Goal: Register for event/course

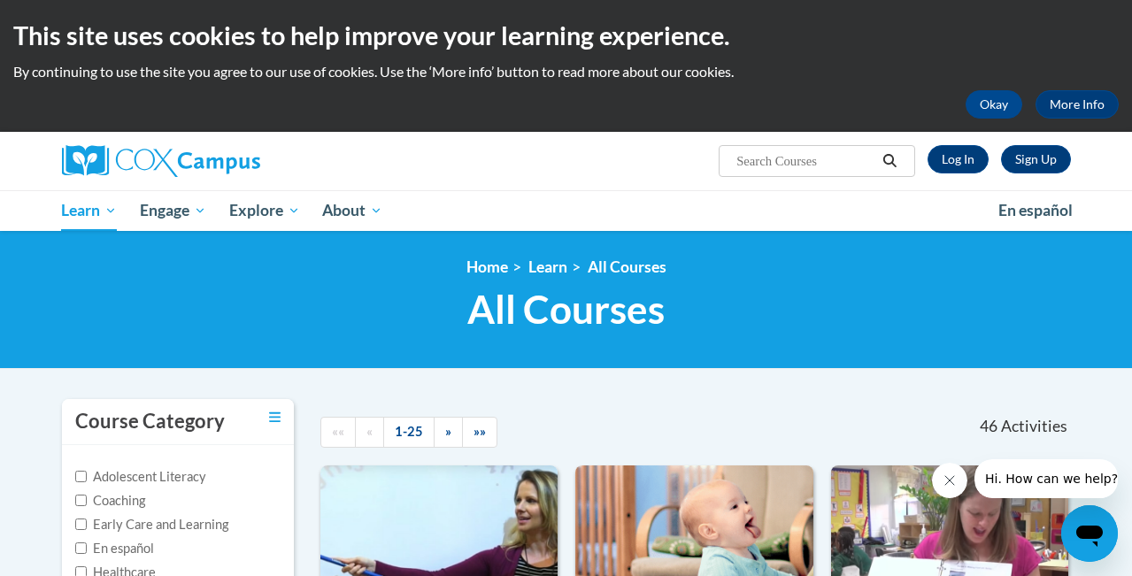
click at [765, 162] on input "Search..." at bounding box center [806, 161] width 142 height 21
type input "[MEDICAL_DATA]"
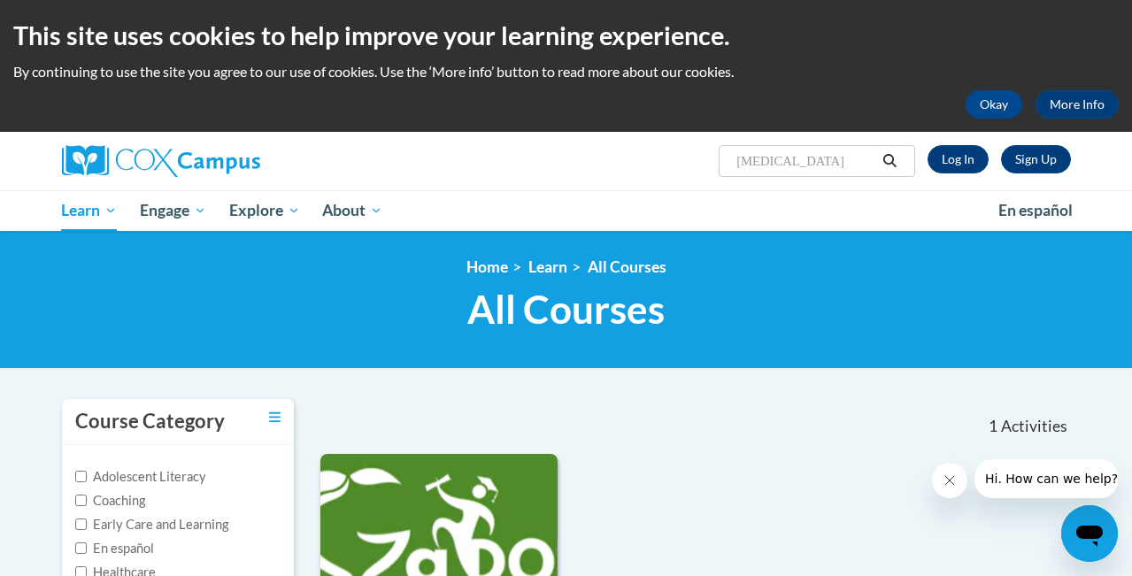
click at [733, 174] on span "Search Search... dyslexia" at bounding box center [817, 161] width 196 height 32
click at [733, 161] on span "Search Search... dyslexia" at bounding box center [817, 161] width 196 height 32
drag, startPoint x: 794, startPoint y: 158, endPoint x: 677, endPoint y: 127, distance: 120.9
paste input "Georgia Department of Education Training on D"
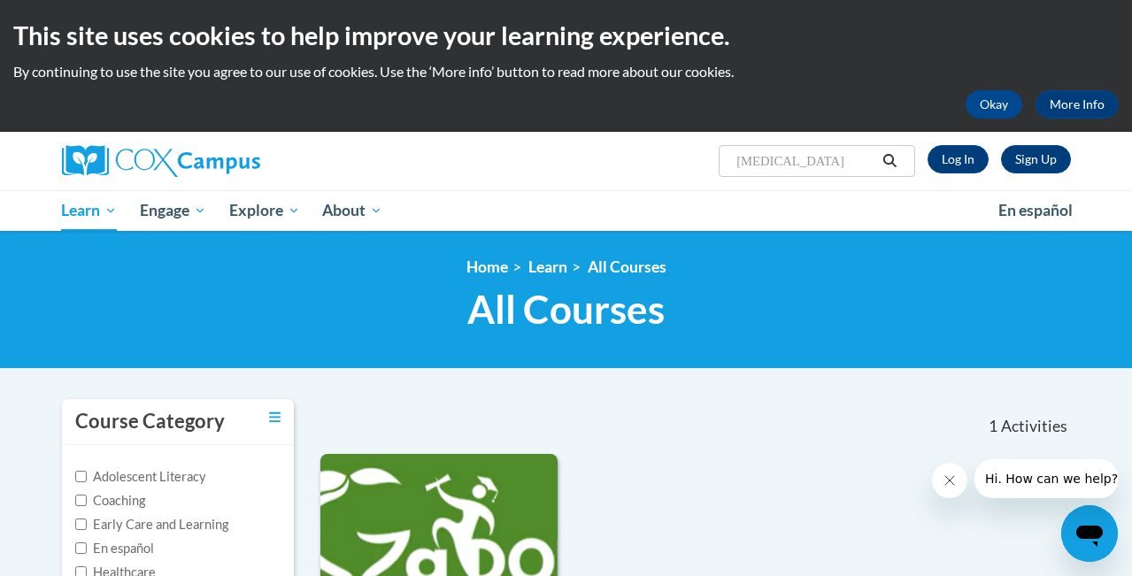
type input "[US_STATE] Department of Education Training on [MEDICAL_DATA]"
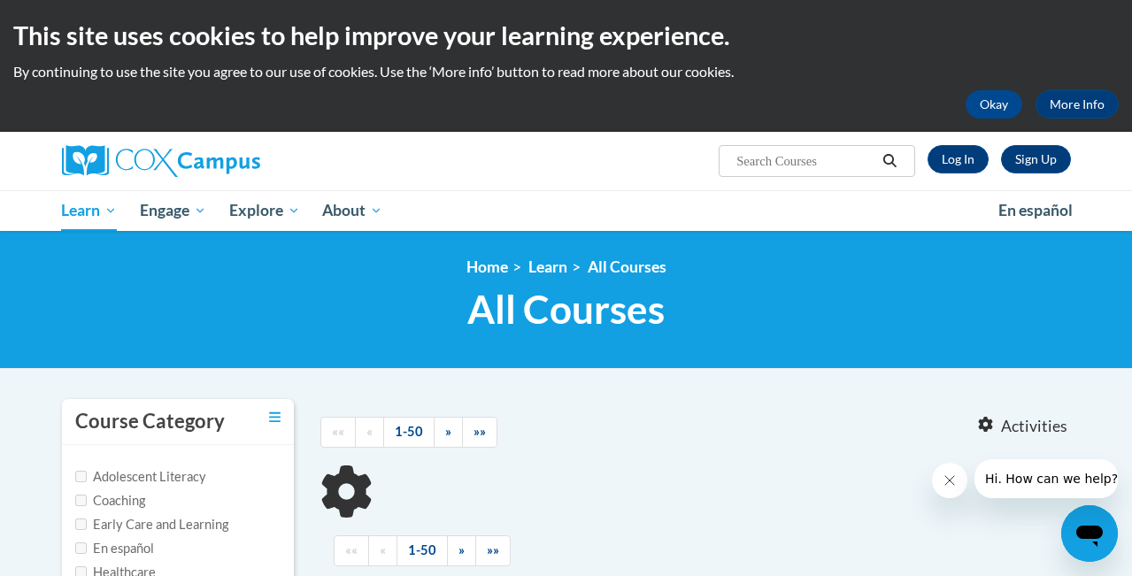
type input "Georgia Department of Education Training on Dyslexia"
drag, startPoint x: 856, startPoint y: 160, endPoint x: 666, endPoint y: 128, distance: 193.0
click at [666, 128] on body "This site uses cookies to help improve your learning experience. By continuing …" at bounding box center [566, 547] width 1132 height 1095
click at [734, 169] on span "Search Search... Georgia Department of Education Training on Dyslexia" at bounding box center [817, 161] width 196 height 32
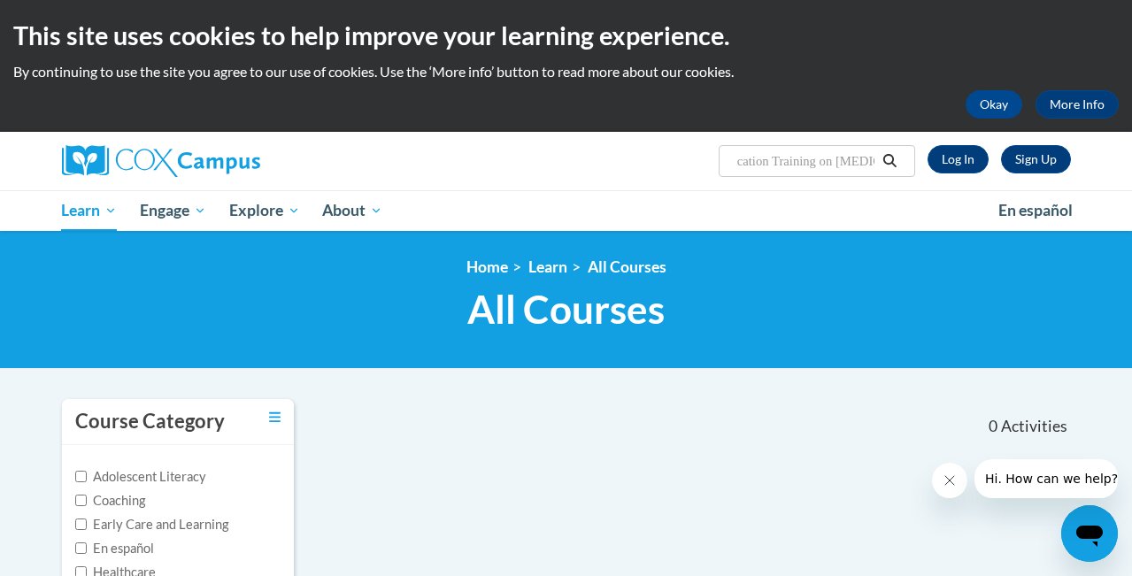
drag, startPoint x: 737, startPoint y: 162, endPoint x: 826, endPoint y: 161, distance: 89.4
click at [826, 161] on input "Georgia Department of Education Training on Dyslexia" at bounding box center [806, 161] width 142 height 21
type input "Dyslexia"
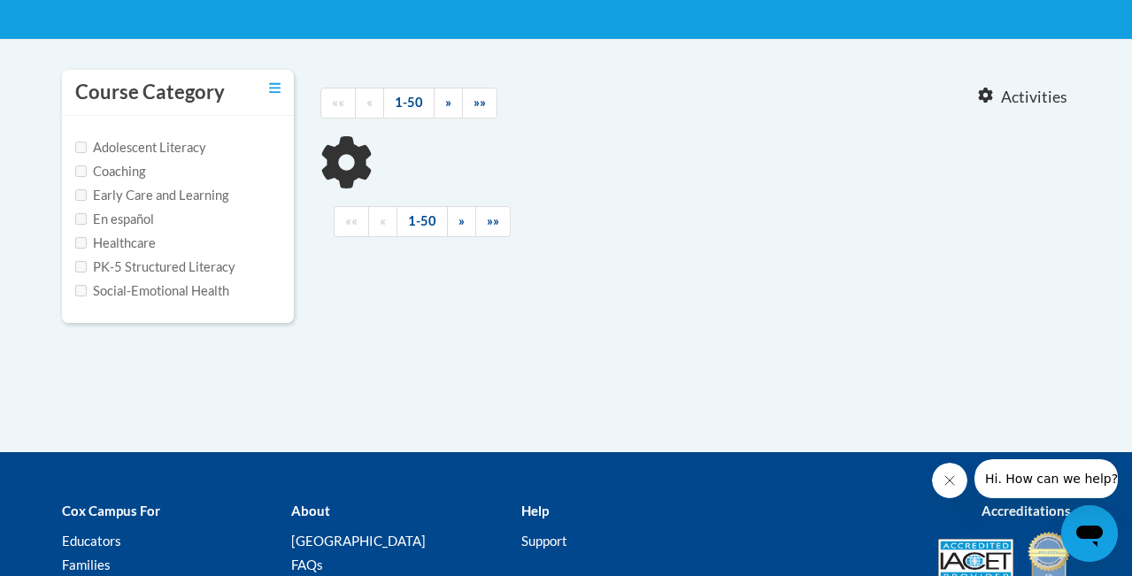
type input "Dyslexia"
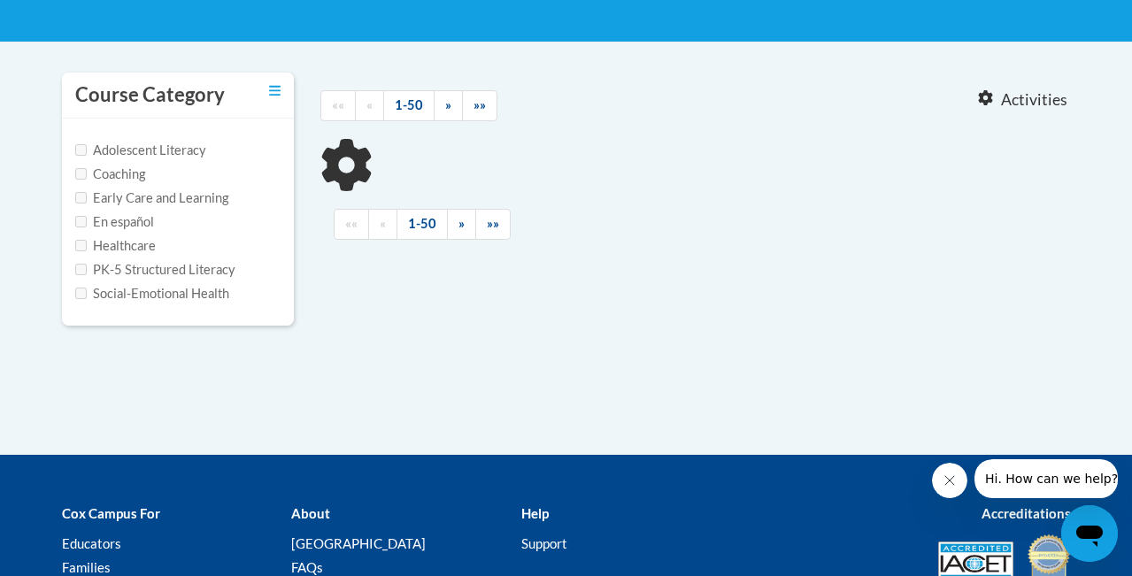
scroll to position [325, 0]
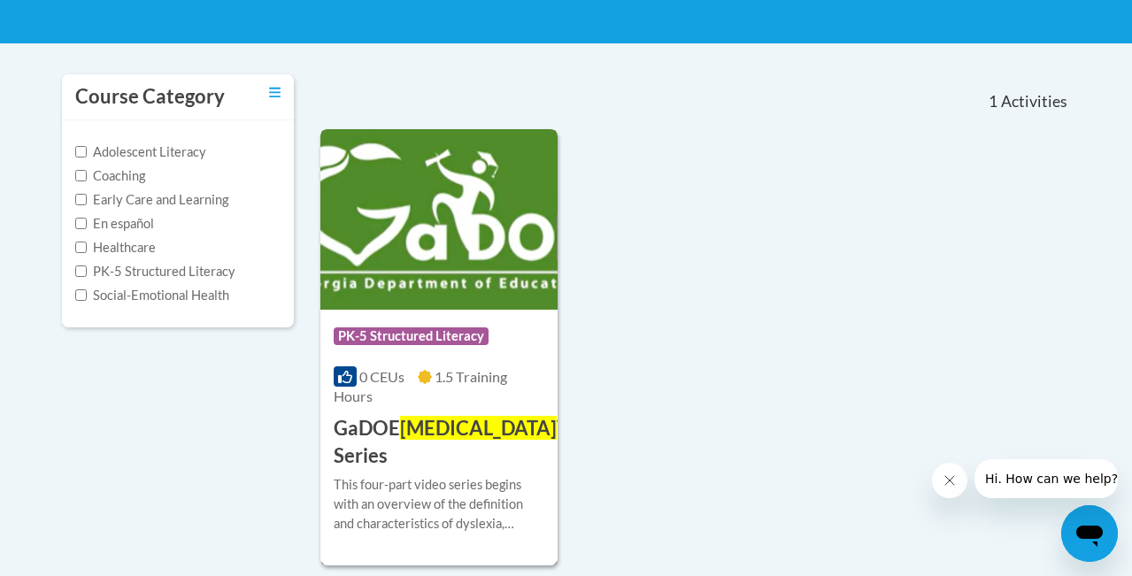
click at [457, 266] on img at bounding box center [439, 219] width 237 height 181
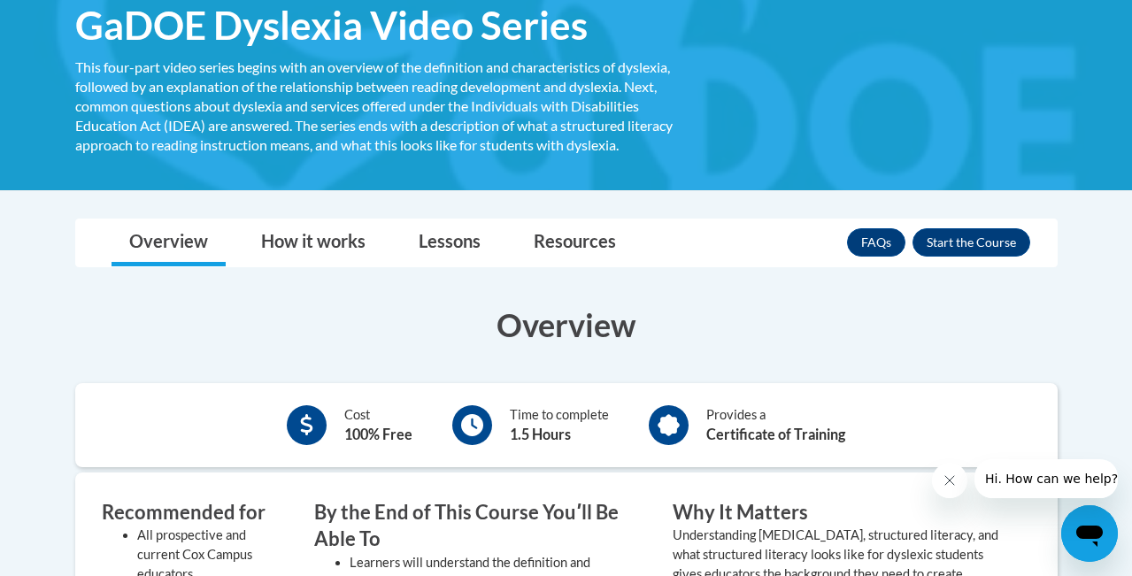
scroll to position [294, 0]
click at [950, 242] on button "Enroll" at bounding box center [972, 242] width 118 height 28
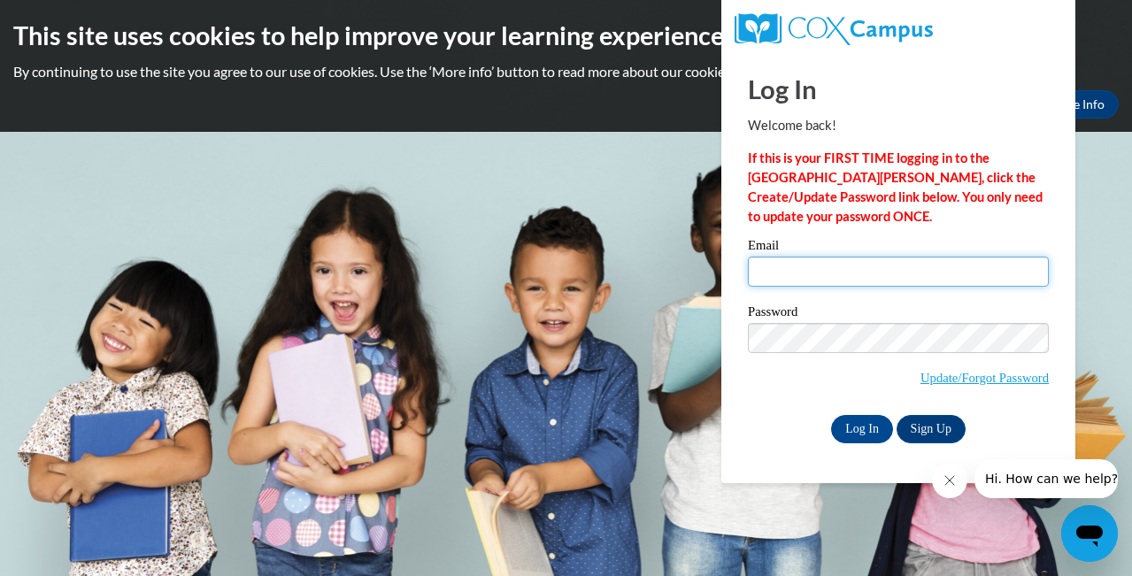
click at [887, 282] on input "Email" at bounding box center [898, 272] width 301 height 30
type input "[EMAIL_ADDRESS][DOMAIN_NAME]"
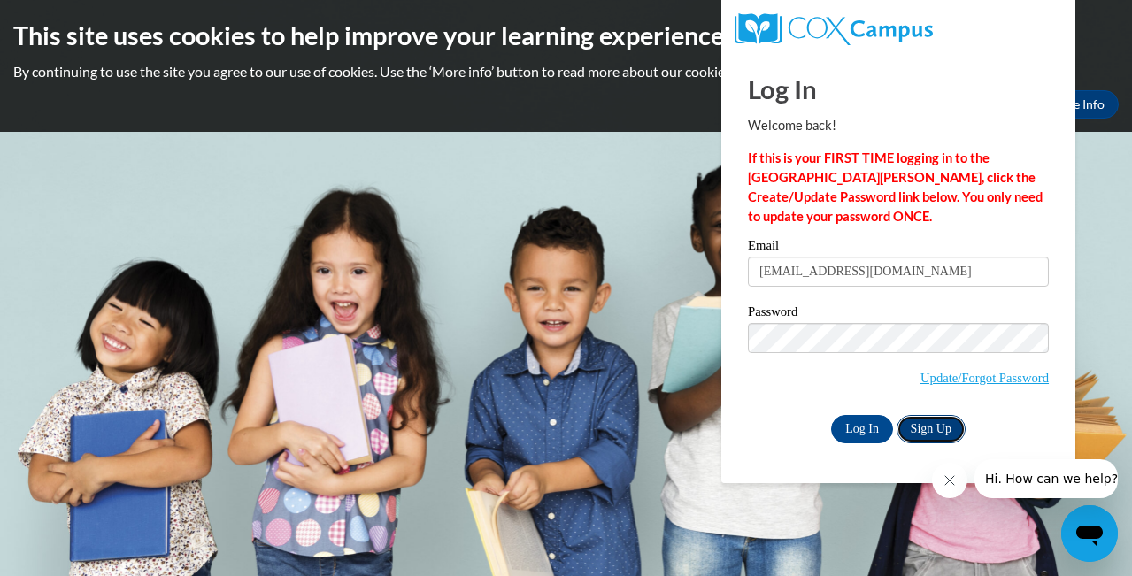
click at [925, 432] on link "Sign Up" at bounding box center [931, 429] width 69 height 28
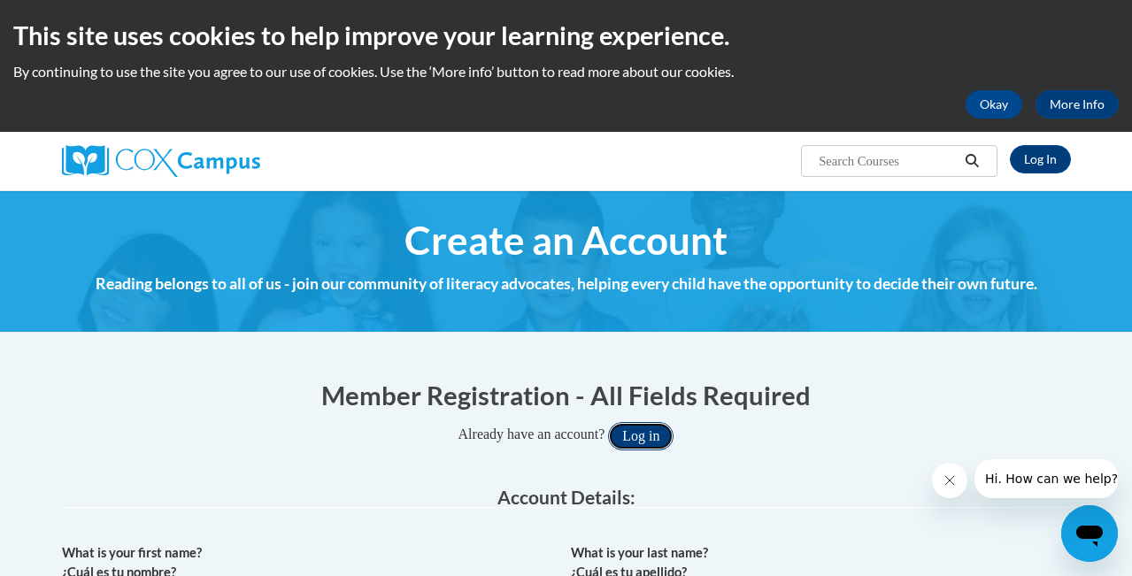
click at [657, 436] on button "Log in" at bounding box center [641, 436] width 66 height 28
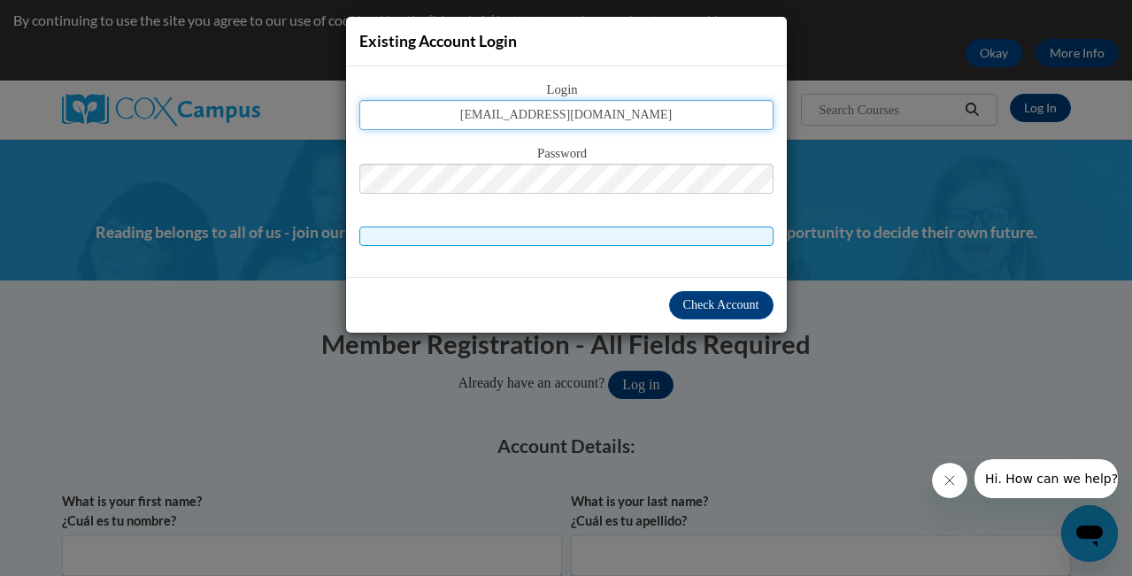
type input "kchatterton@augusta.edu"
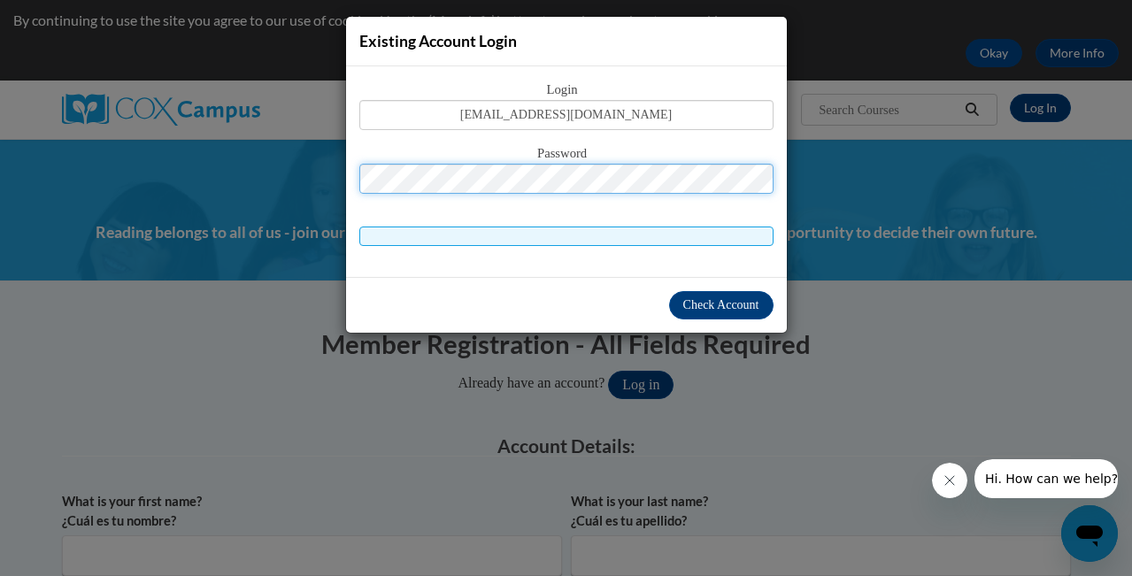
click at [608, 371] on button "Log in" at bounding box center [641, 385] width 66 height 28
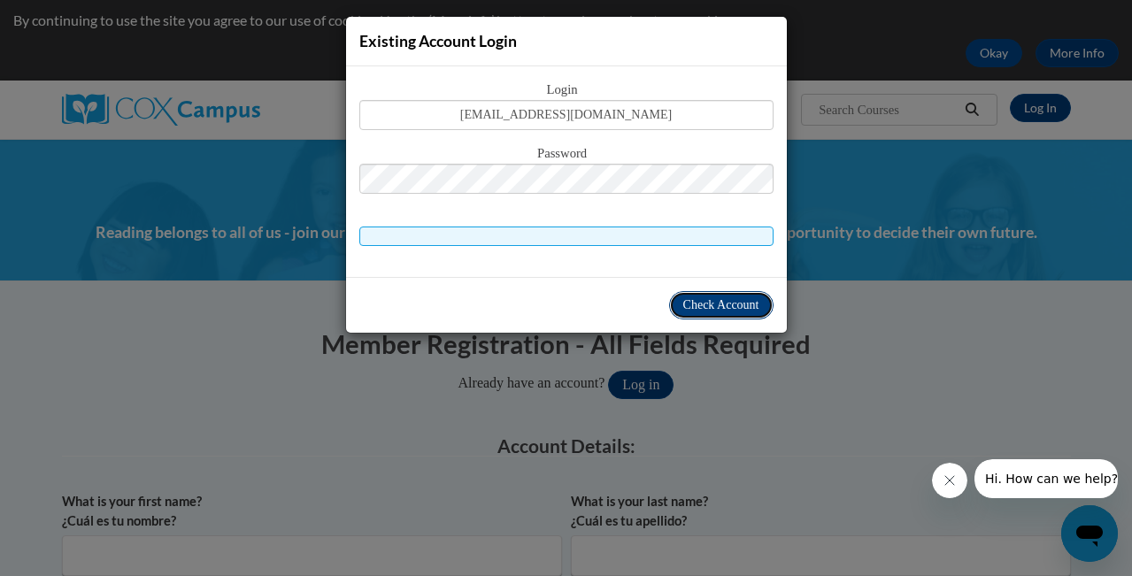
click at [696, 307] on span "Check Account" at bounding box center [722, 304] width 76 height 13
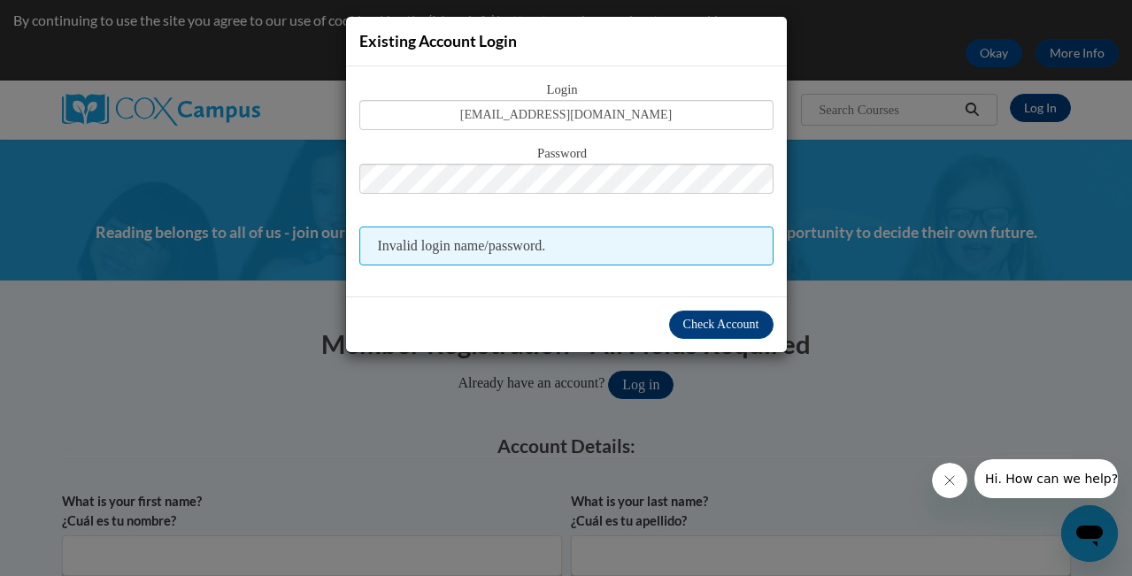
click at [746, 392] on div "Existing Account Login Login kchatterton@augusta.edu Password Invalid login nam…" at bounding box center [566, 288] width 1132 height 576
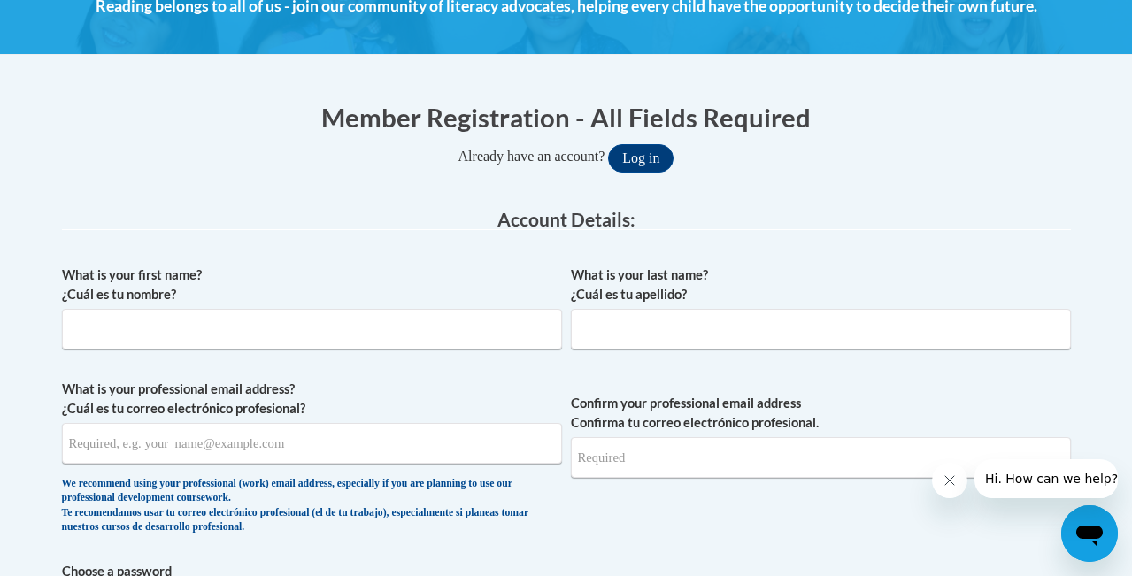
scroll to position [281, 0]
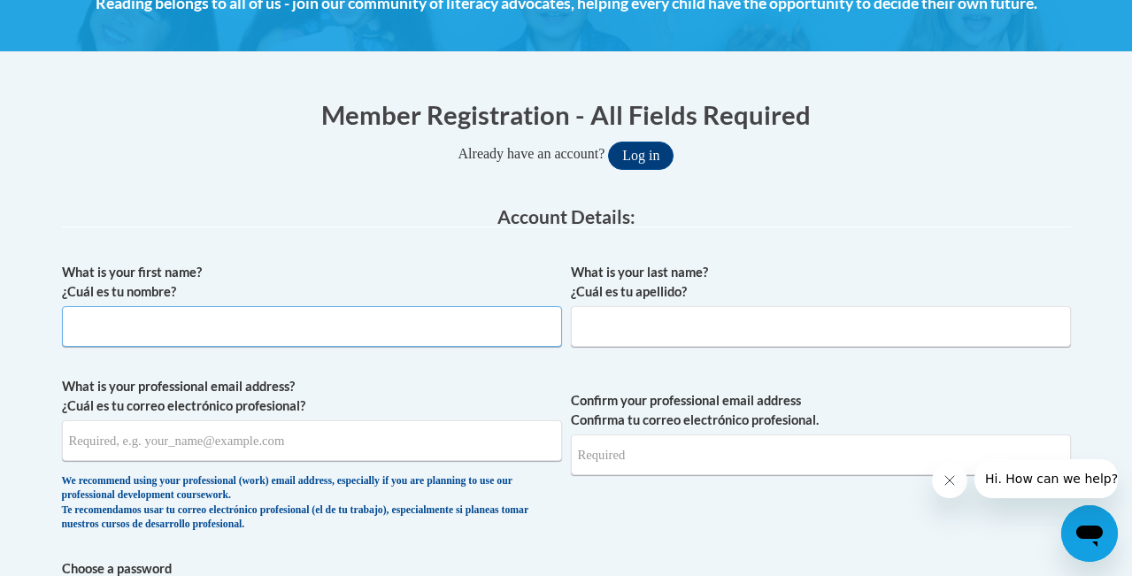
click at [310, 326] on input "What is your first name? ¿Cuál es tu nombre?" at bounding box center [312, 326] width 500 height 41
type input "Kathleen"
click at [624, 325] on input "What is your last name? ¿Cuál es tu apellido?" at bounding box center [821, 326] width 500 height 41
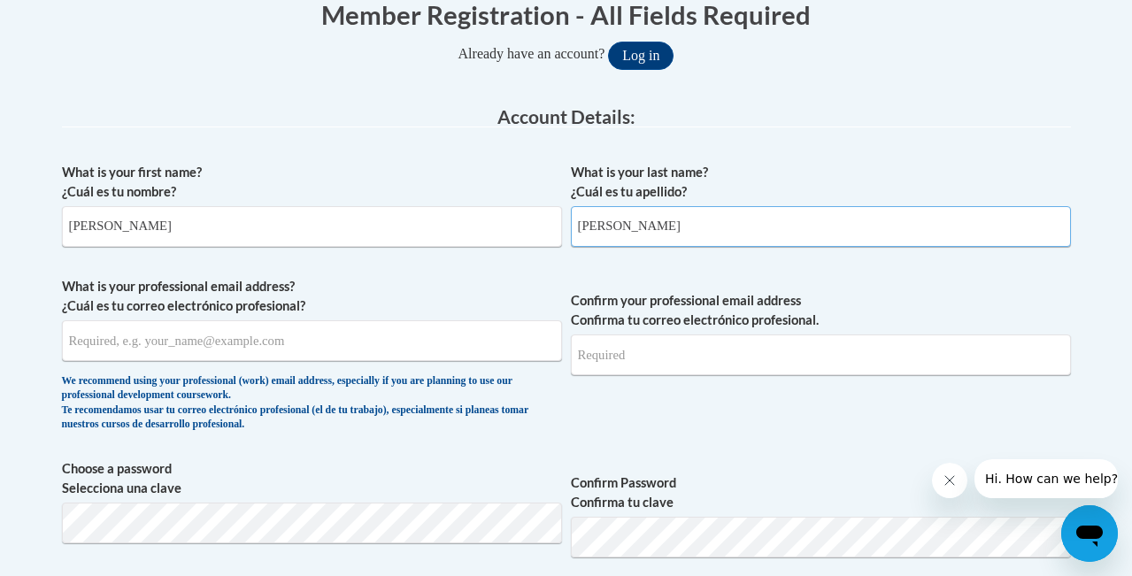
scroll to position [382, 0]
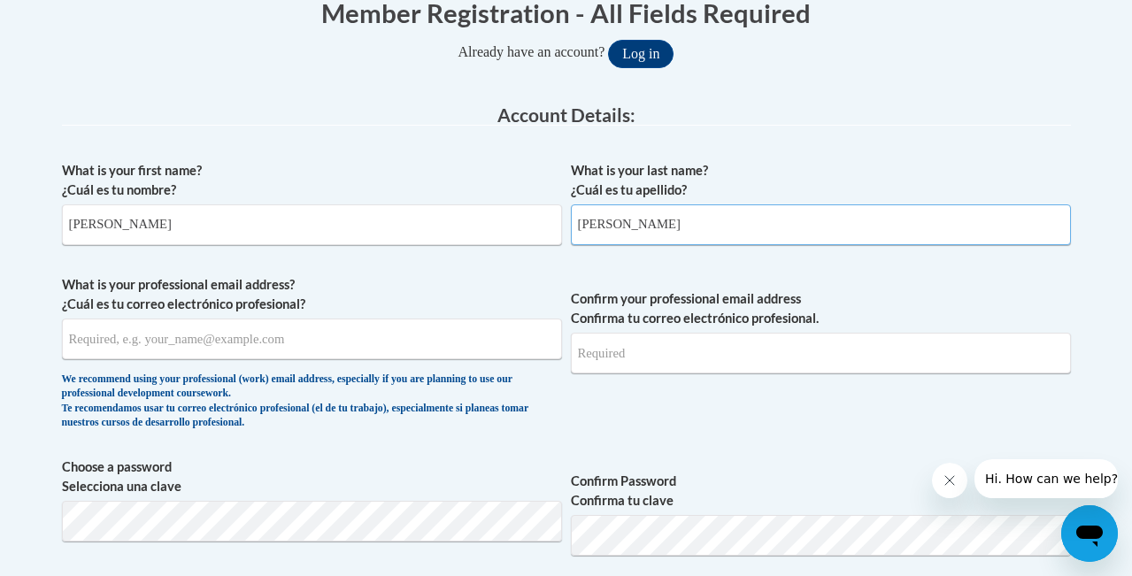
type input "Chatterton"
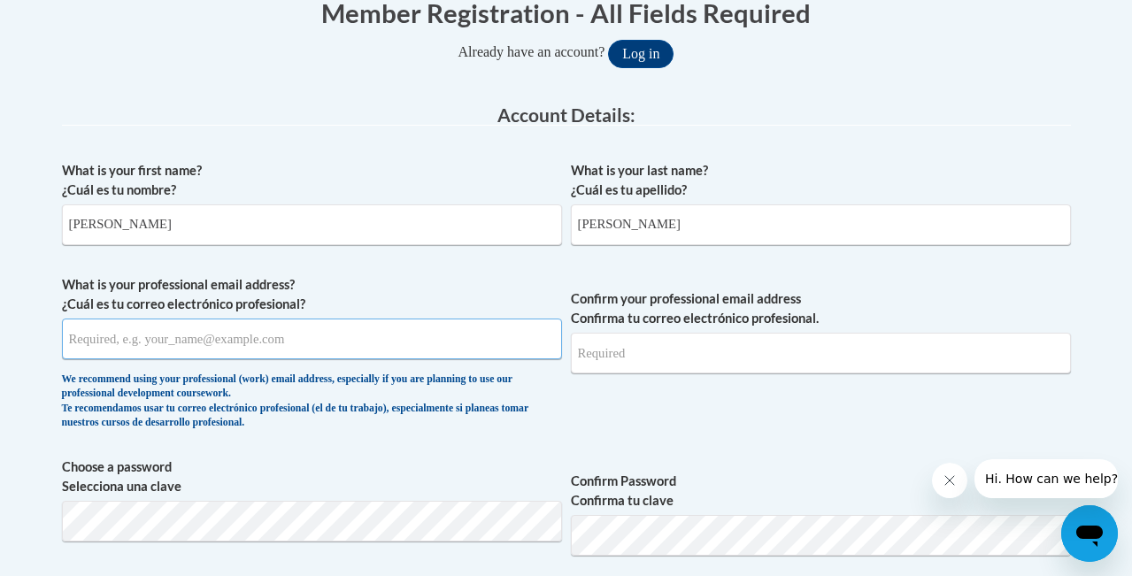
click at [394, 347] on input "What is your professional email address? ¿Cuál es tu correo electrónico profesi…" at bounding box center [312, 339] width 500 height 41
type input "kchatterton@augusta.edu"
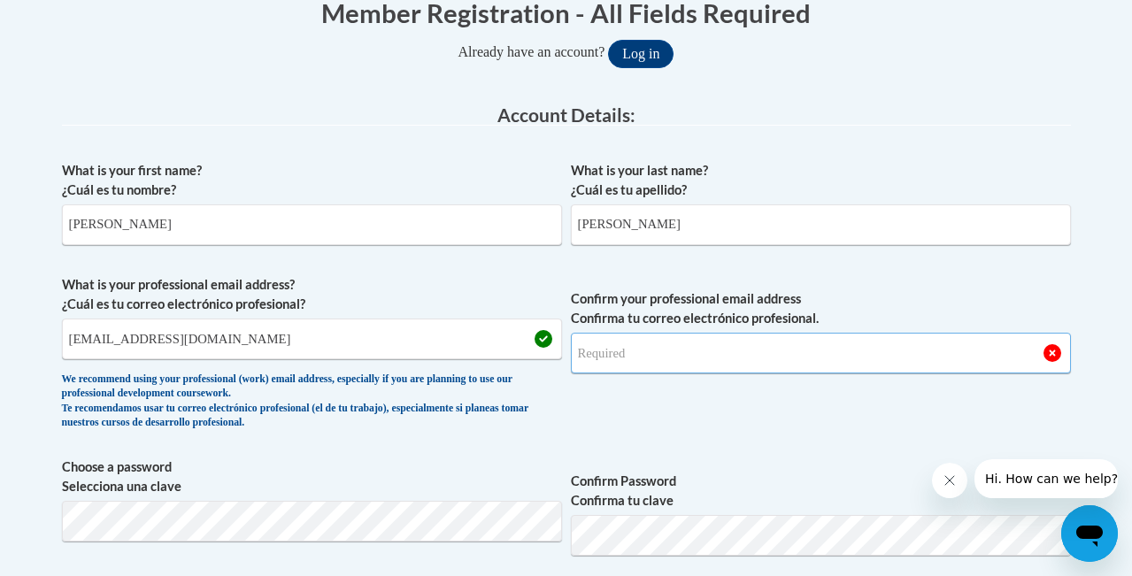
click at [651, 357] on input "Confirm your professional email address Confirma tu correo electrónico profesio…" at bounding box center [821, 353] width 500 height 41
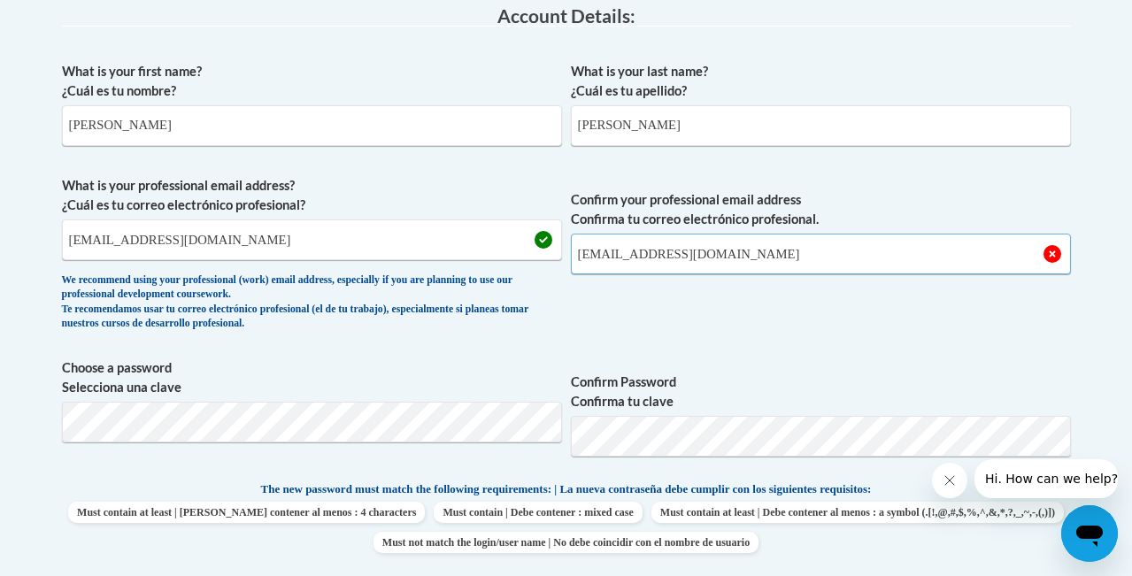
scroll to position [478, 0]
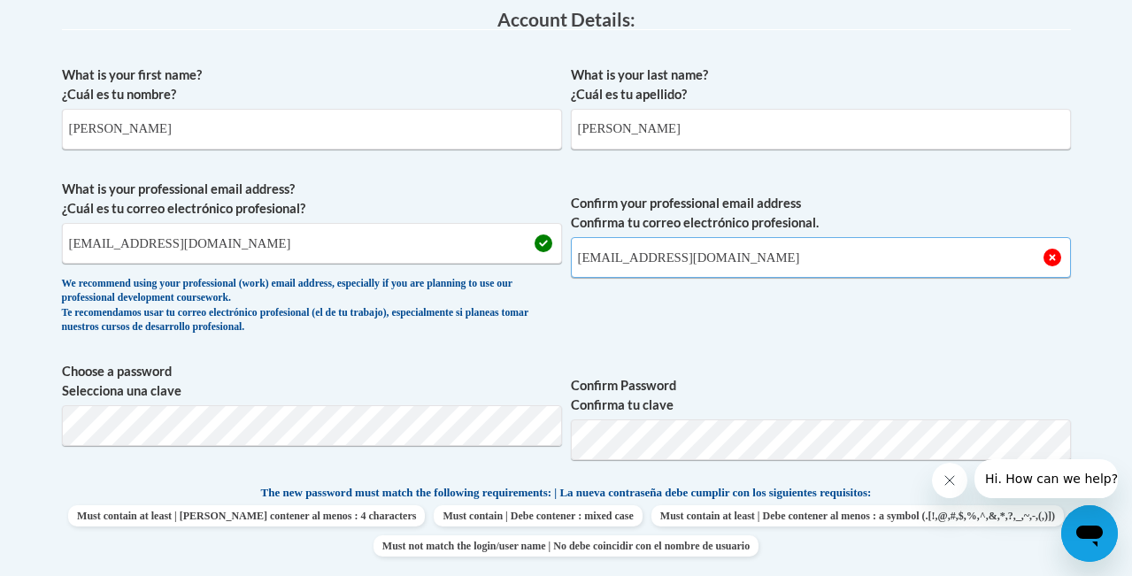
type input "kchatterton@augusta.edu"
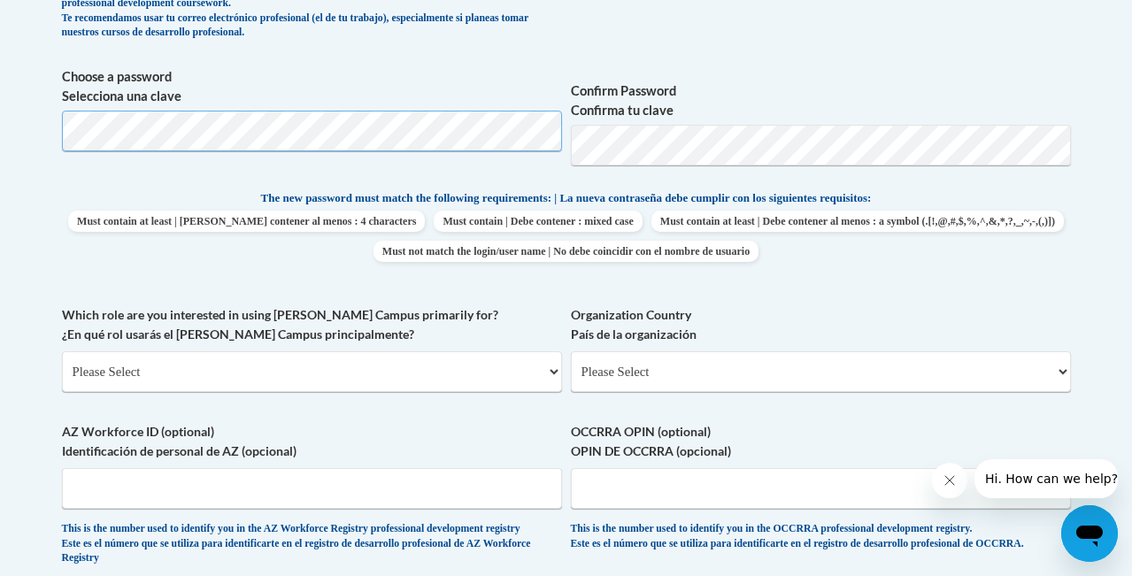
scroll to position [771, 0]
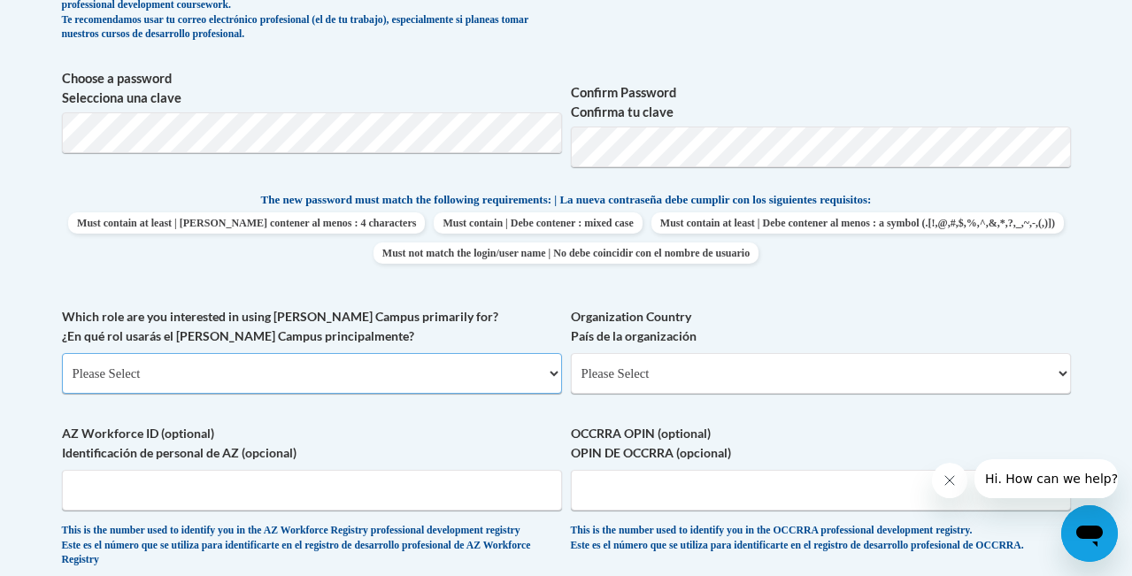
click at [220, 374] on select "Please Select College/University | Colegio/Universidad Community/Nonprofit Part…" at bounding box center [312, 373] width 500 height 41
select select "5a18ea06-2b54-4451-96f2-d152daf9eac5"
click at [62, 353] on select "Please Select College/University | Colegio/Universidad Community/Nonprofit Part…" at bounding box center [312, 373] width 500 height 41
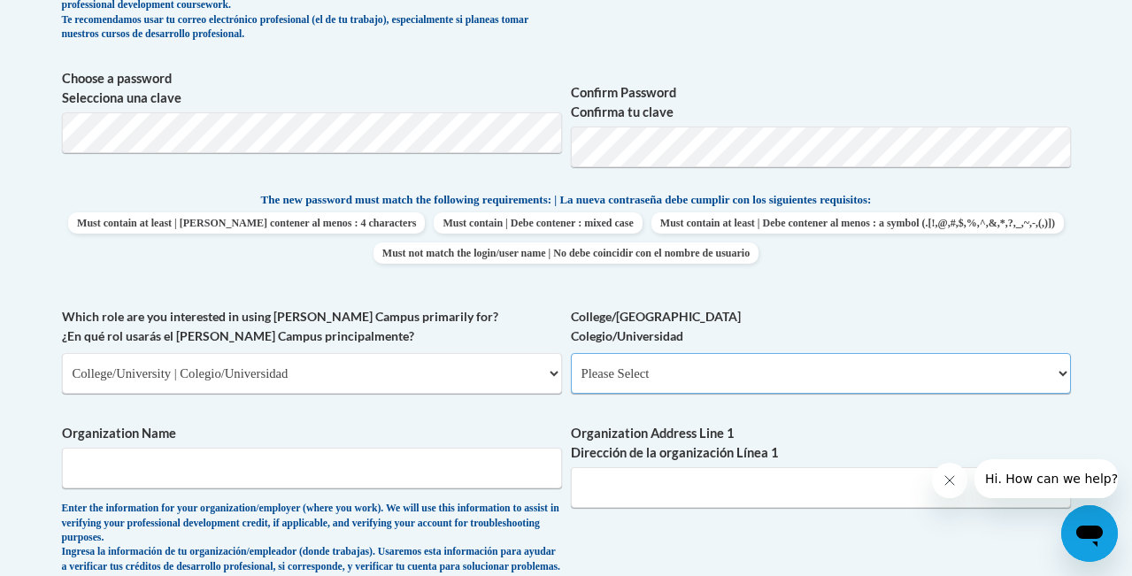
click at [645, 375] on select "Please Select College/University Staff | Empleado universitario College/Univers…" at bounding box center [821, 373] width 500 height 41
select select "99b32b07-cffc-426c-8bf6-0cd77760d84b"
click at [571, 353] on select "Please Select College/University Staff | Empleado universitario College/Univers…" at bounding box center [821, 373] width 500 height 41
click at [335, 470] on input "Organization Name" at bounding box center [312, 468] width 500 height 41
type input "Augusta University"
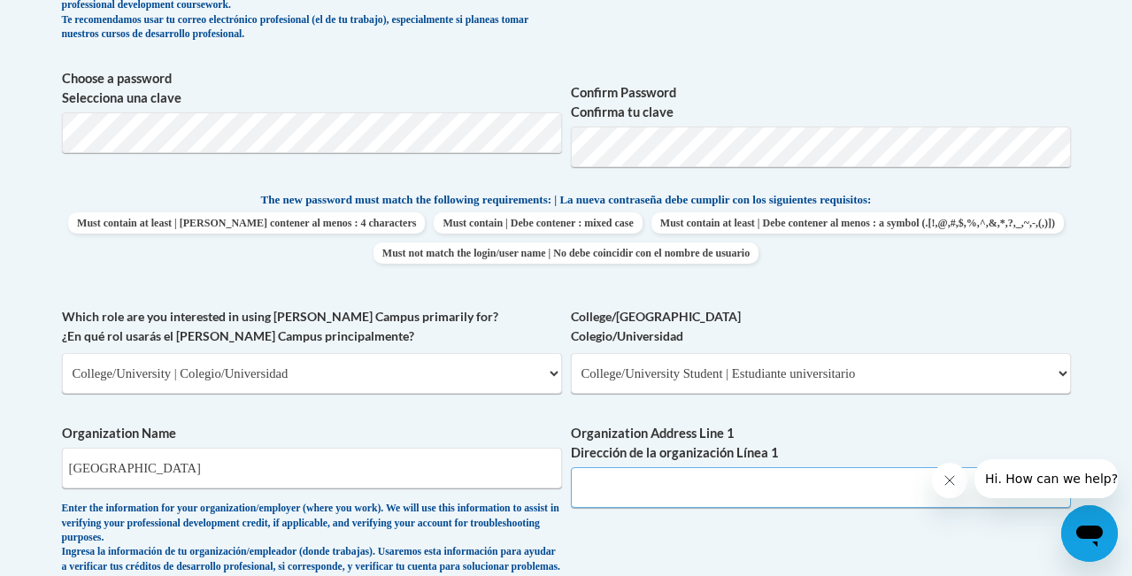
click at [625, 482] on input "Organization Address Line 1 Dirección de la organización Línea 1" at bounding box center [821, 487] width 500 height 41
paste input "1120 15th Street, Augusta, GA 30912"
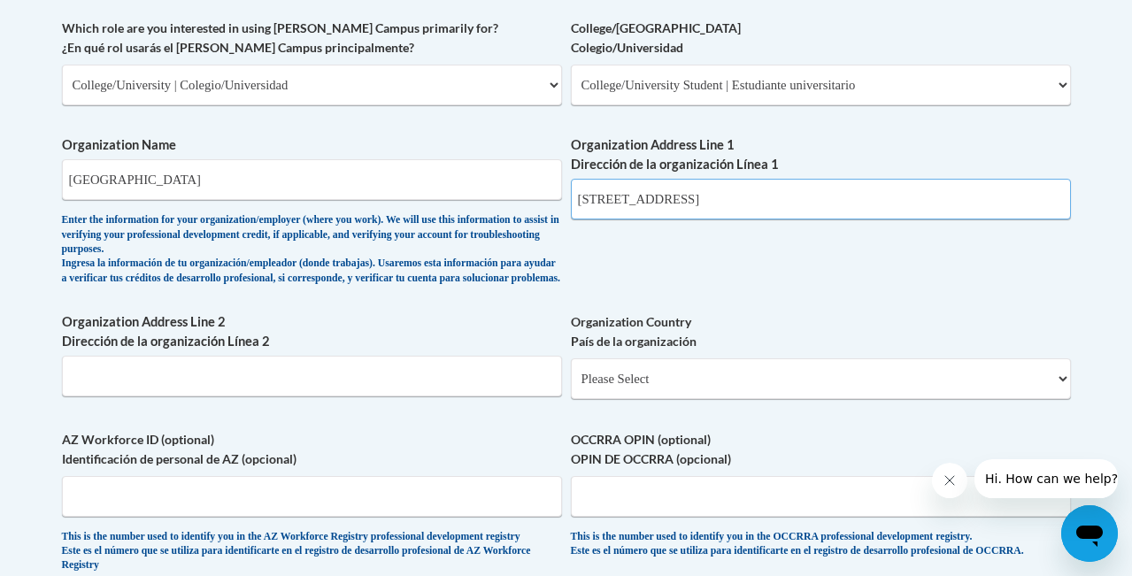
scroll to position [1057, 0]
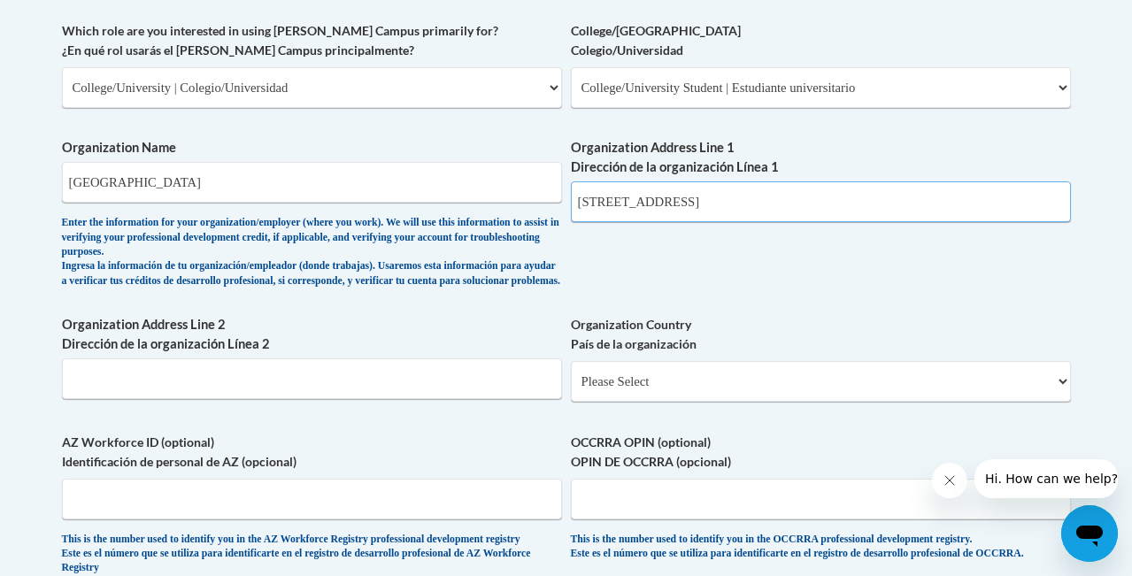
type input "1120 15th Street, Augusta, GA 30912"
click at [573, 396] on select "Please Select United States | Estados Unidos Outside of the United States | Fue…" at bounding box center [821, 381] width 500 height 41
select select "ad49bcad-a171-4b2e-b99c-48b446064914"
click at [571, 375] on select "Please Select United States | Estados Unidos Outside of the United States | Fue…" at bounding box center [821, 381] width 500 height 41
select select
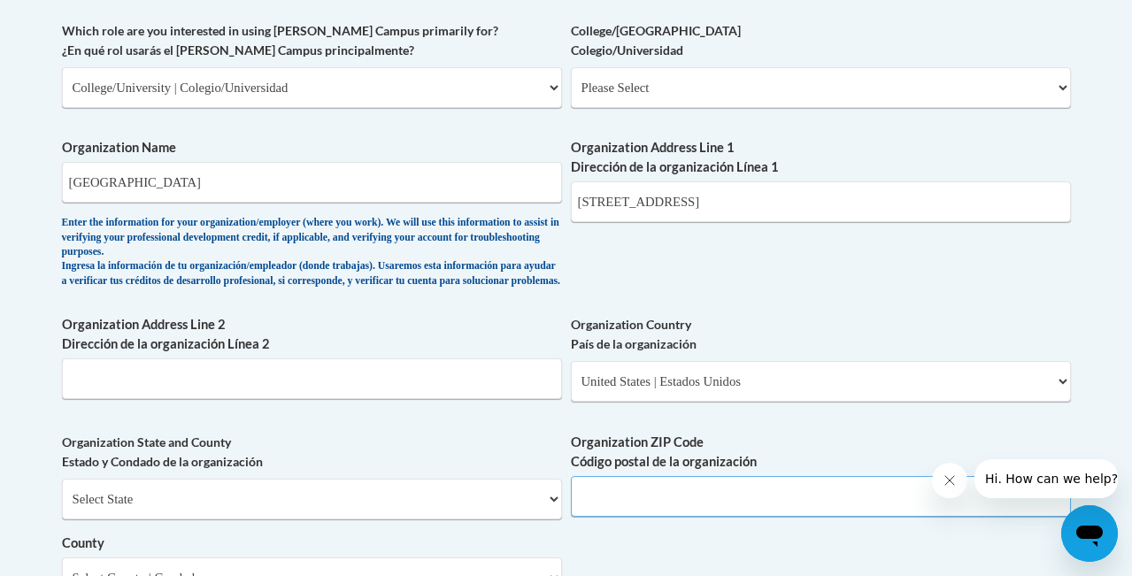
click at [610, 510] on input "Organization ZIP Code Código postal de la organización" at bounding box center [821, 496] width 500 height 41
paste input "1120 15th Street, Augusta, GA 30912"
drag, startPoint x: 756, startPoint y: 516, endPoint x: 590, endPoint y: 503, distance: 167.0
click at [590, 503] on input "1120 15th Street, Augusta, GA 30912" at bounding box center [821, 496] width 500 height 41
type input "30912"
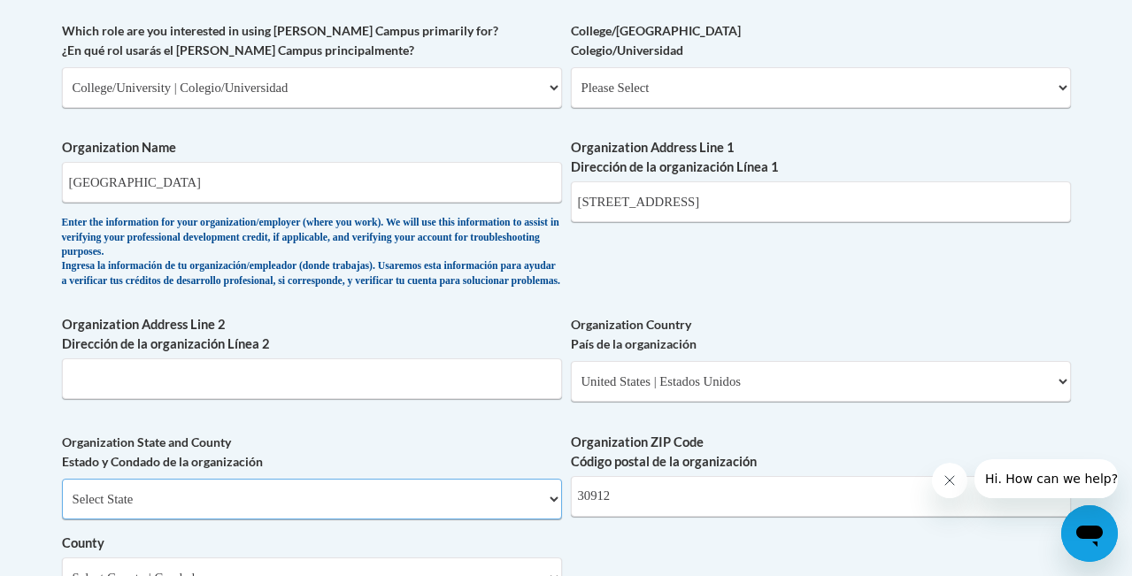
click at [187, 520] on select "Select State Alabama Alaska Arizona Arkansas California Colorado Connecticut De…" at bounding box center [312, 499] width 500 height 41
drag, startPoint x: 681, startPoint y: 202, endPoint x: 862, endPoint y: 212, distance: 181.8
click at [862, 212] on input "1120 15th Street, Augusta, GA 30912" at bounding box center [821, 202] width 500 height 41
type input "1120 15th Street,"
click at [211, 520] on select "Select State Alabama Alaska Arizona Arkansas California Colorado Connecticut De…" at bounding box center [312, 499] width 500 height 41
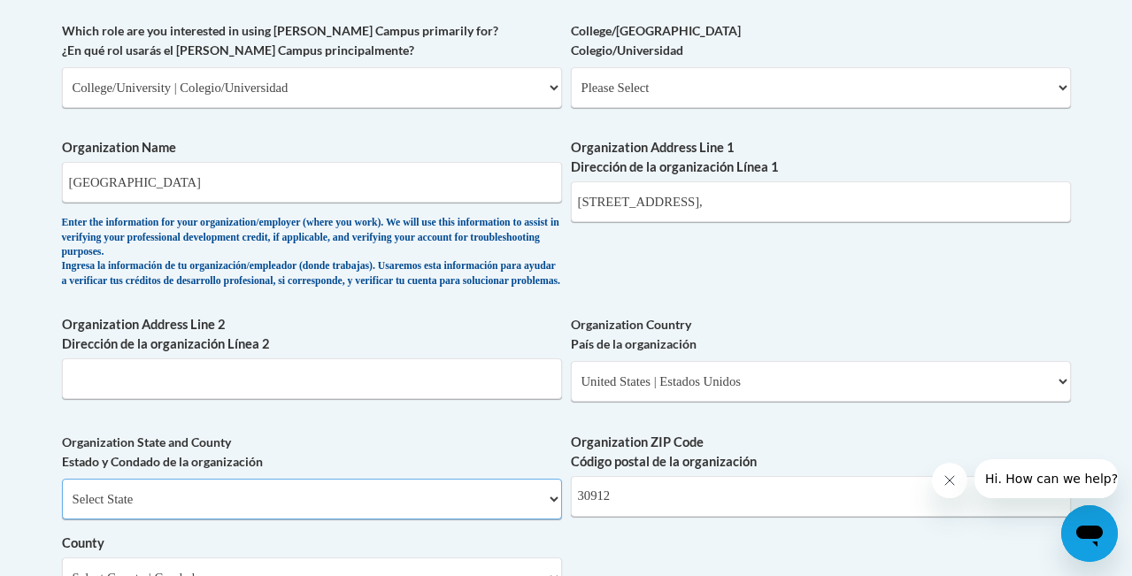
select select "Georgia"
click at [62, 493] on select "Select State Alabama Alaska Arizona Arkansas California Colorado Connecticut De…" at bounding box center [312, 499] width 500 height 41
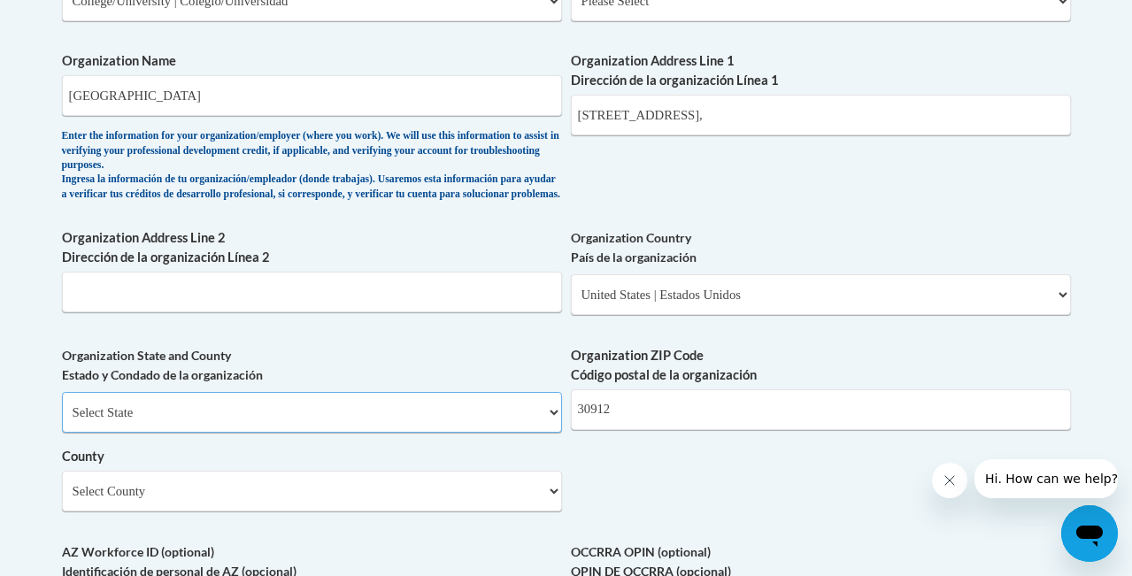
scroll to position [1143, 0]
click at [189, 497] on select "Select County Appling Atkinson Bacon Baker Baldwin Banks Barrow Bartow Ben Hill…" at bounding box center [312, 492] width 500 height 41
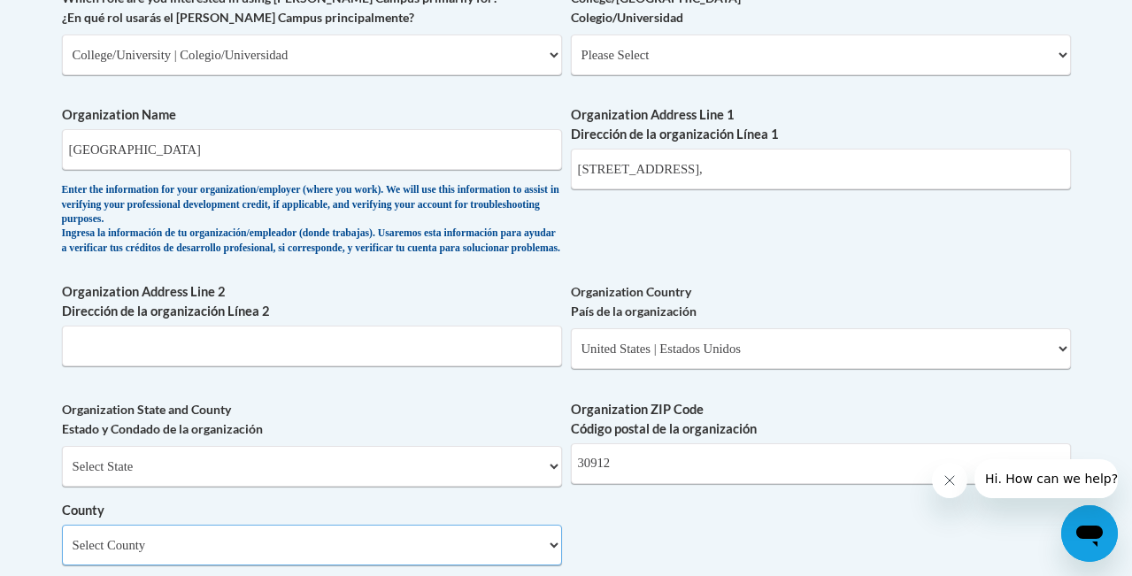
scroll to position [1039, 0]
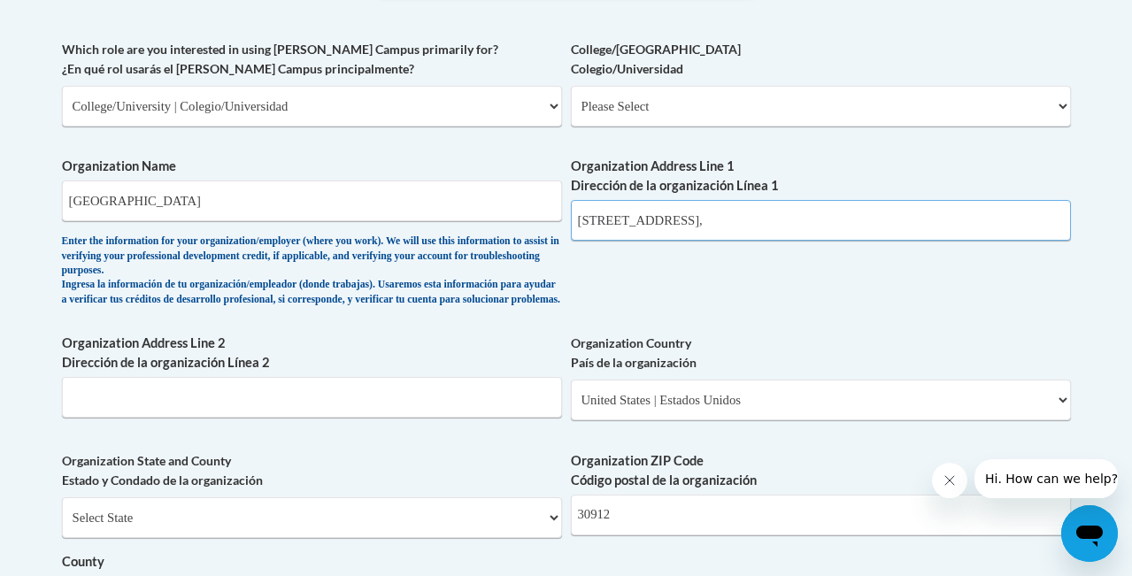
click at [704, 221] on input "1120 15th Street," at bounding box center [821, 220] width 500 height 41
type input "1120 15th Street"
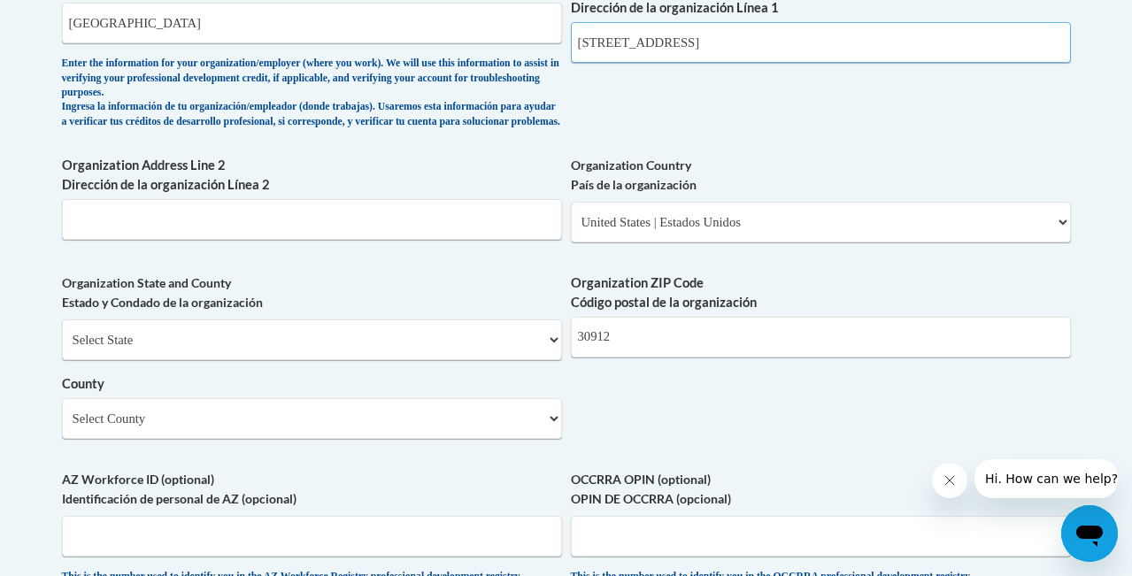
scroll to position [1217, 0]
click at [164, 438] on select "Select County Appling Atkinson Bacon Baker Baldwin Banks Barrow Bartow Ben Hill…" at bounding box center [312, 418] width 500 height 41
select select "Richmond"
click at [62, 412] on select "Select County Appling Atkinson Bacon Baker Baldwin Banks Barrow Bartow Ben Hill…" at bounding box center [312, 418] width 500 height 41
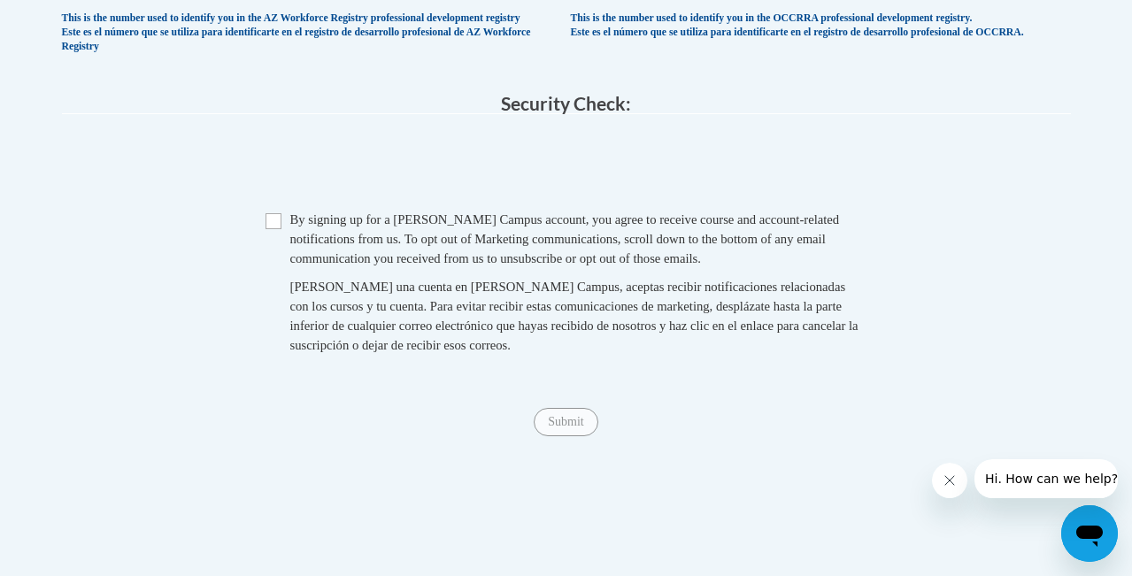
scroll to position [1781, 0]
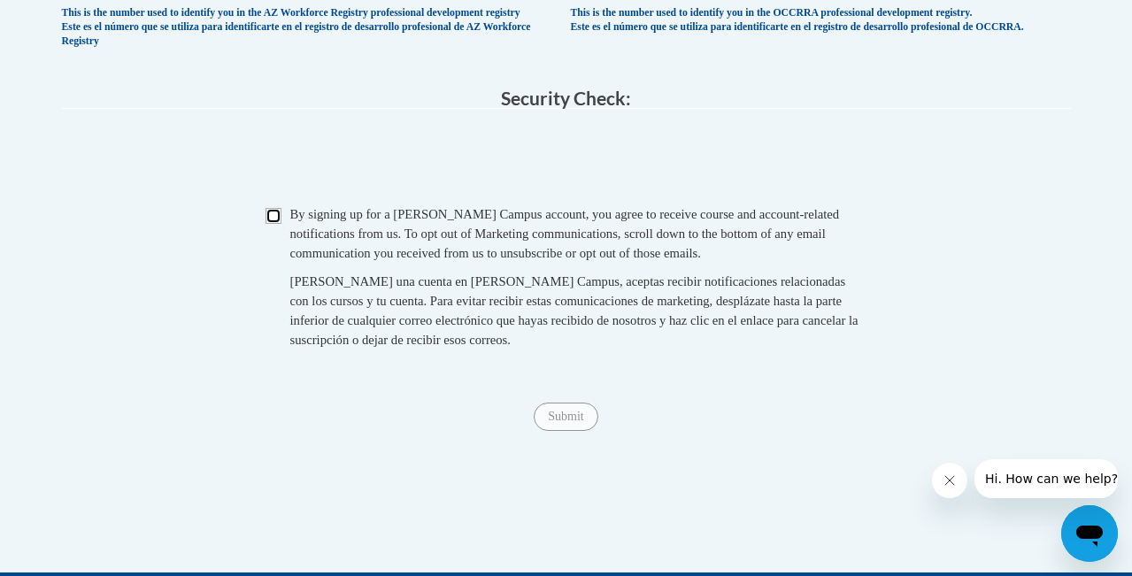
click at [272, 224] on input "Checkbox" at bounding box center [274, 216] width 16 height 16
checkbox input "true"
click at [567, 431] on input "Submit" at bounding box center [566, 417] width 64 height 28
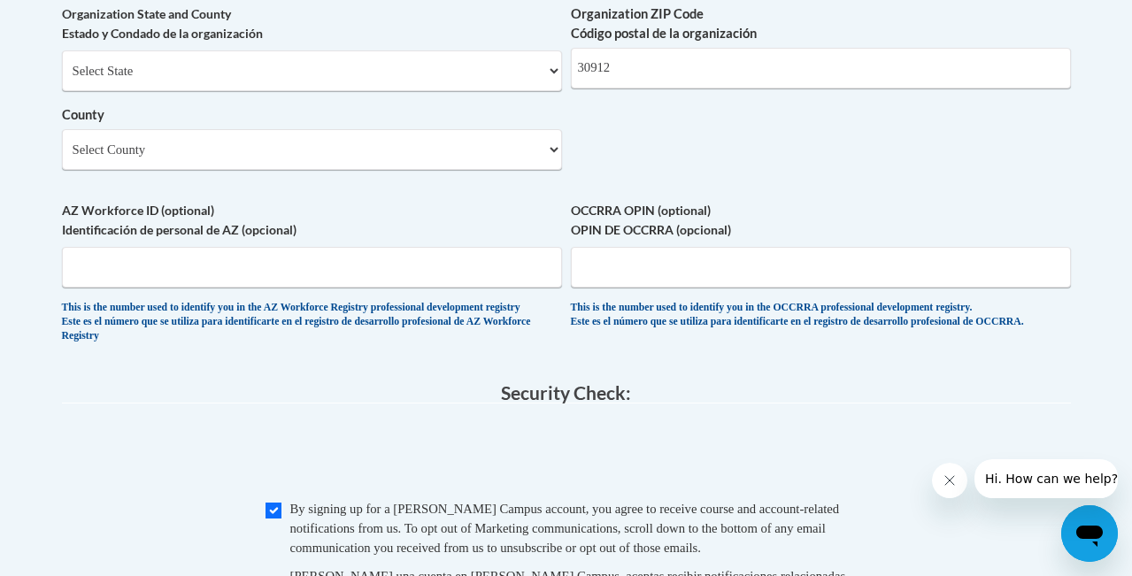
scroll to position [1459, 0]
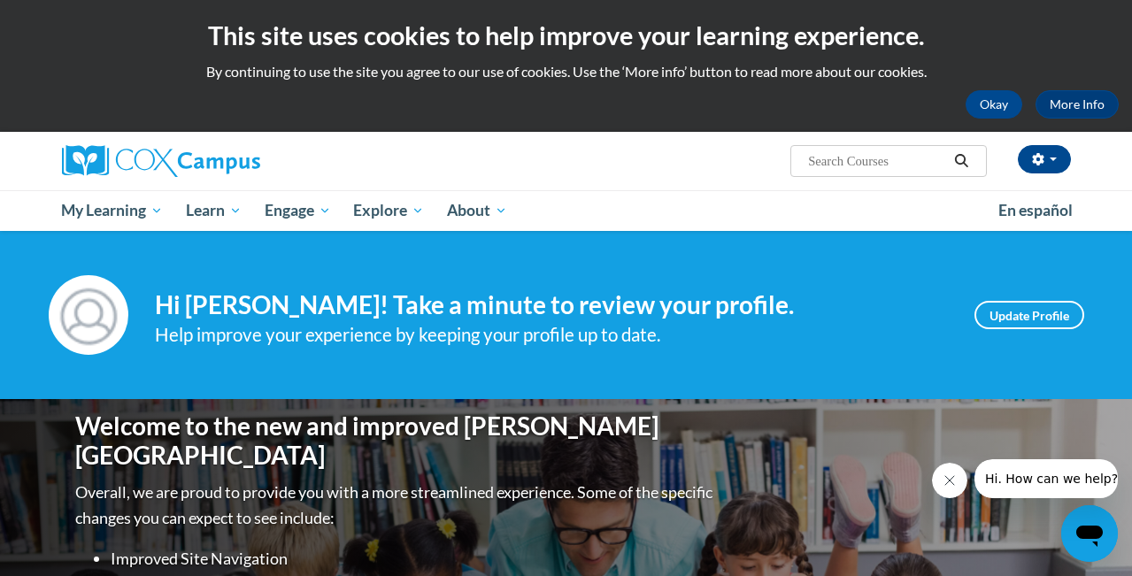
click at [848, 162] on input "Search..." at bounding box center [878, 161] width 142 height 21
type input "dyslexia"
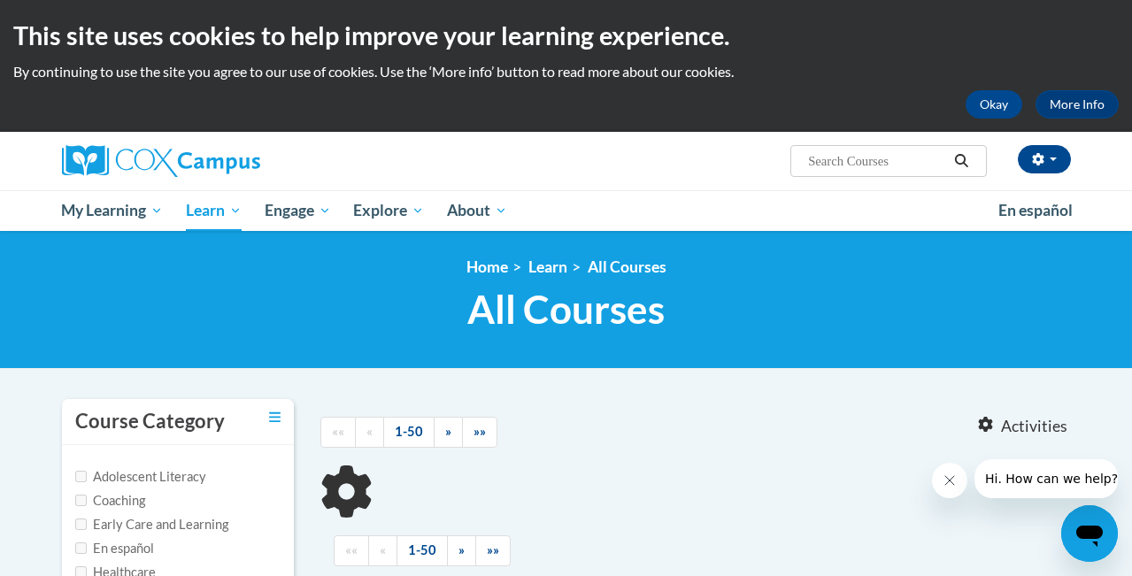
type input "[MEDICAL_DATA]"
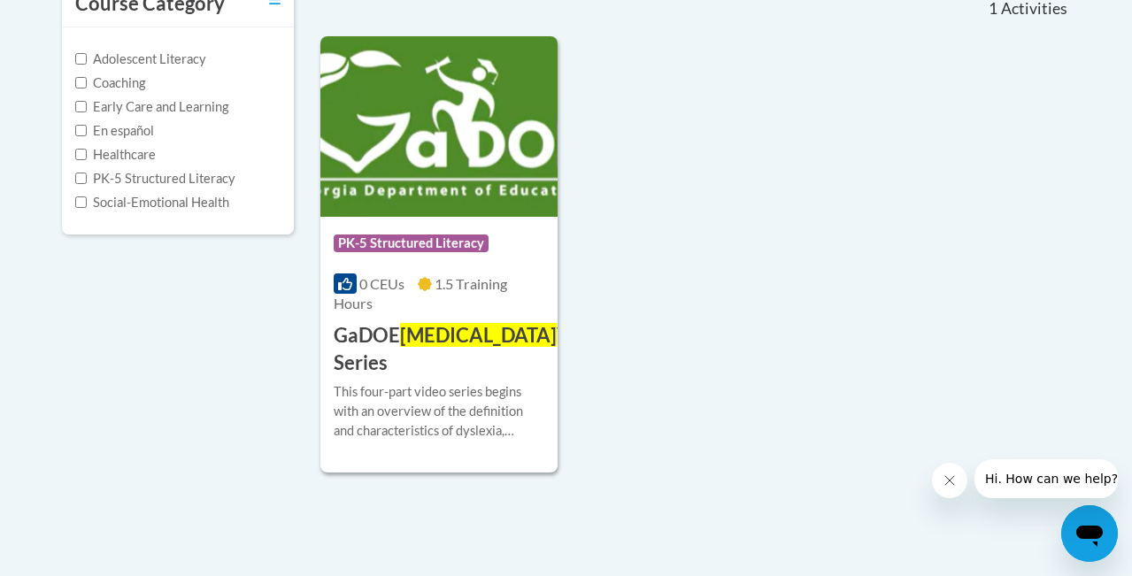
scroll to position [465, 0]
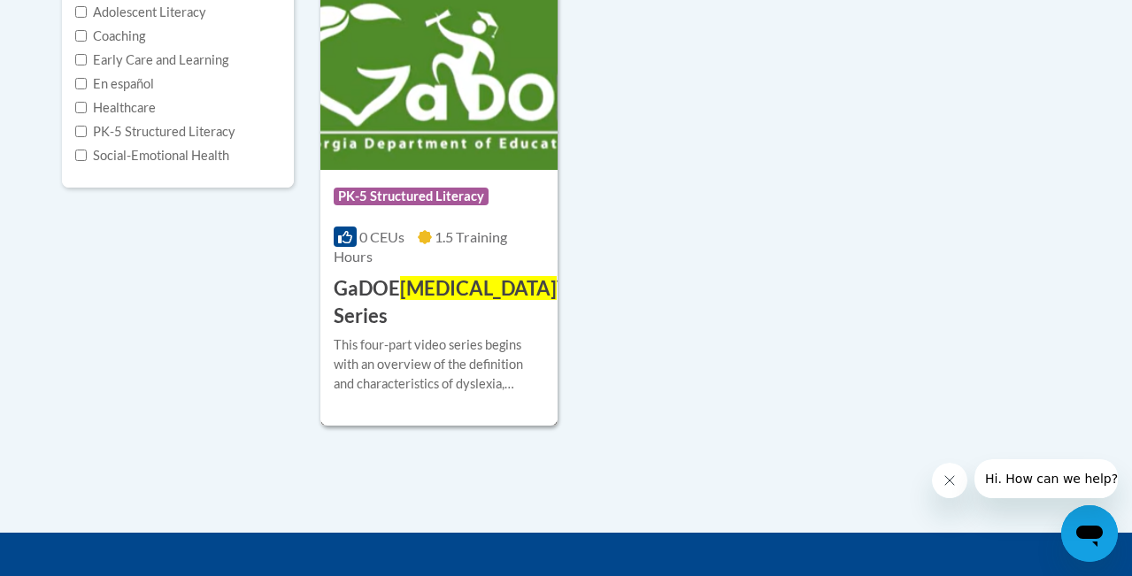
click at [463, 78] on img at bounding box center [439, 79] width 237 height 181
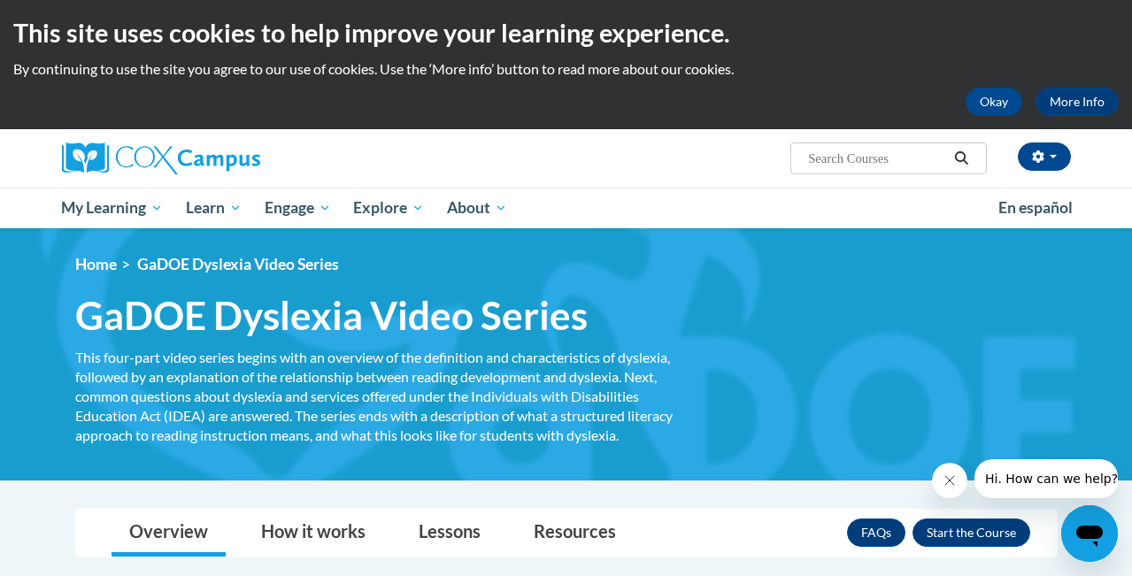
scroll to position [25, 0]
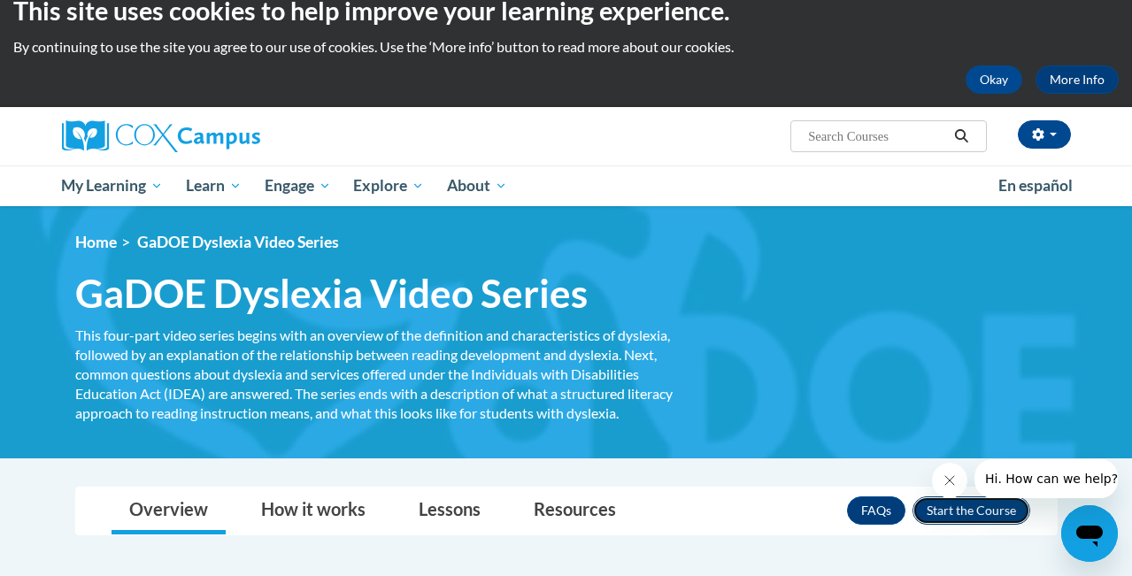
click at [977, 514] on button "Enroll" at bounding box center [972, 511] width 118 height 28
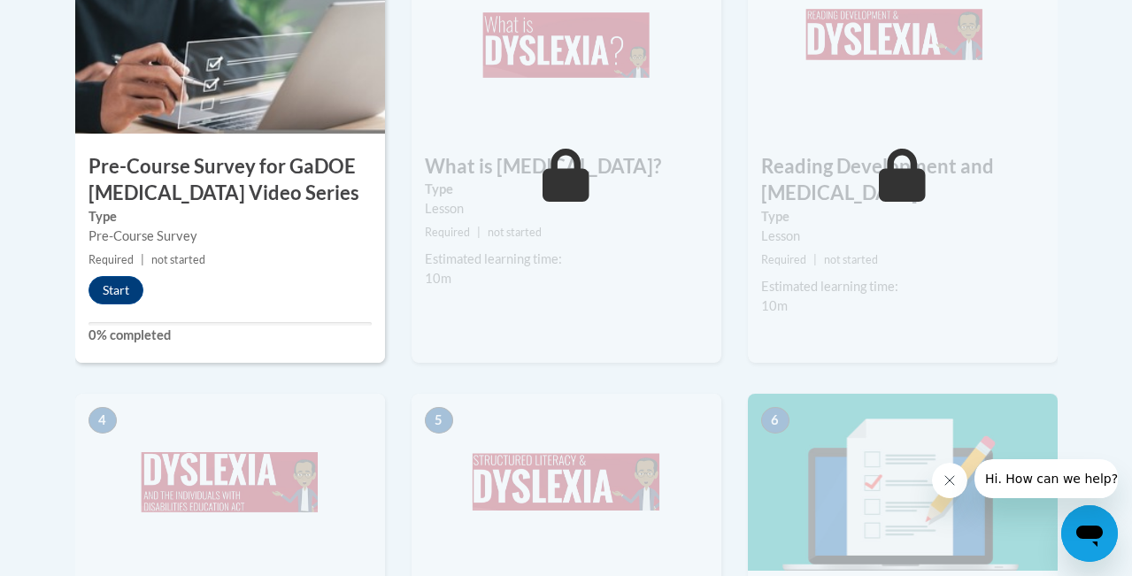
scroll to position [647, 0]
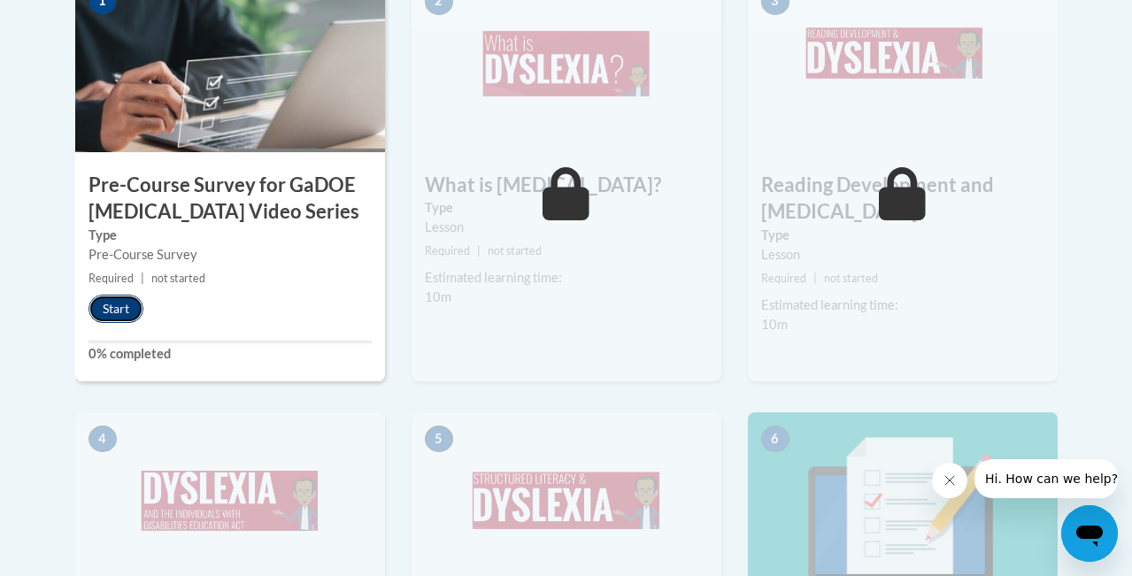
click at [95, 313] on button "Start" at bounding box center [116, 309] width 55 height 28
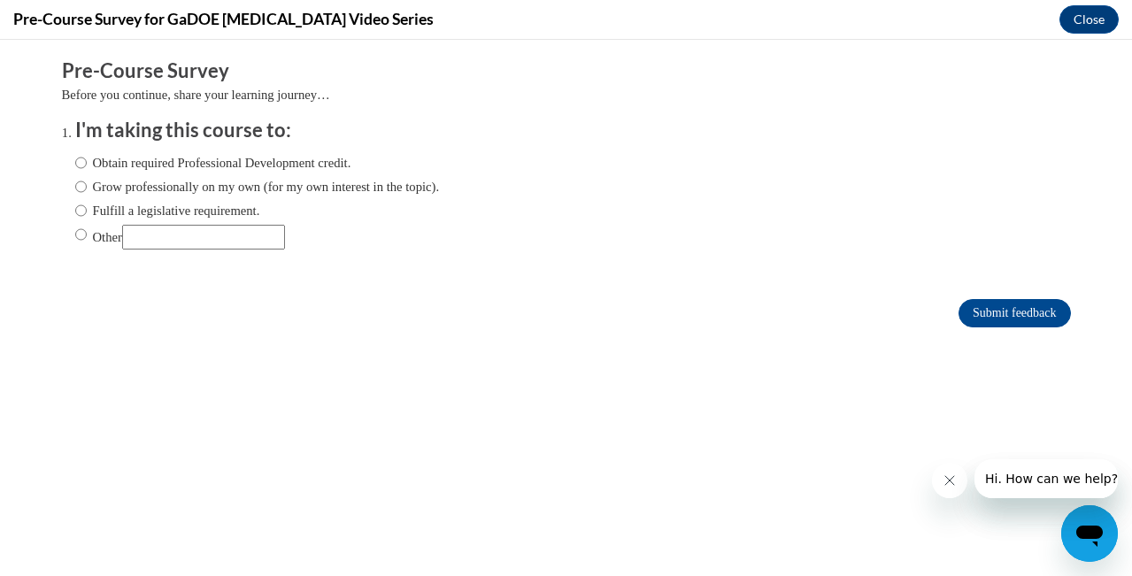
scroll to position [0, 0]
click at [81, 240] on input "Other" at bounding box center [81, 234] width 12 height 19
radio input "true"
click at [179, 244] on input "Other" at bounding box center [203, 237] width 163 height 25
type input "school course"
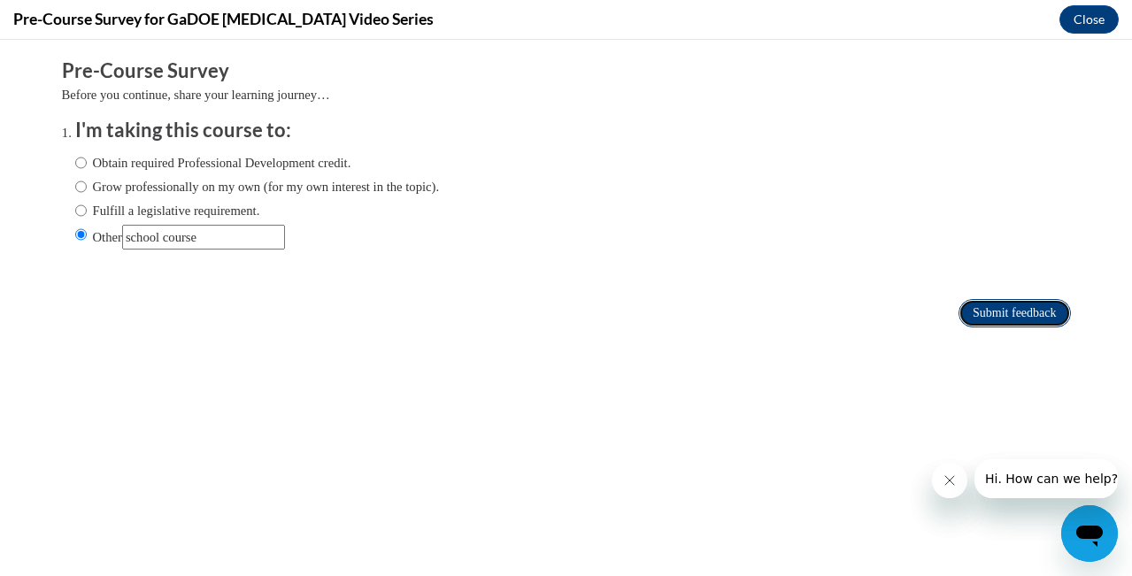
click at [1001, 318] on input "Submit feedback" at bounding box center [1015, 313] width 112 height 28
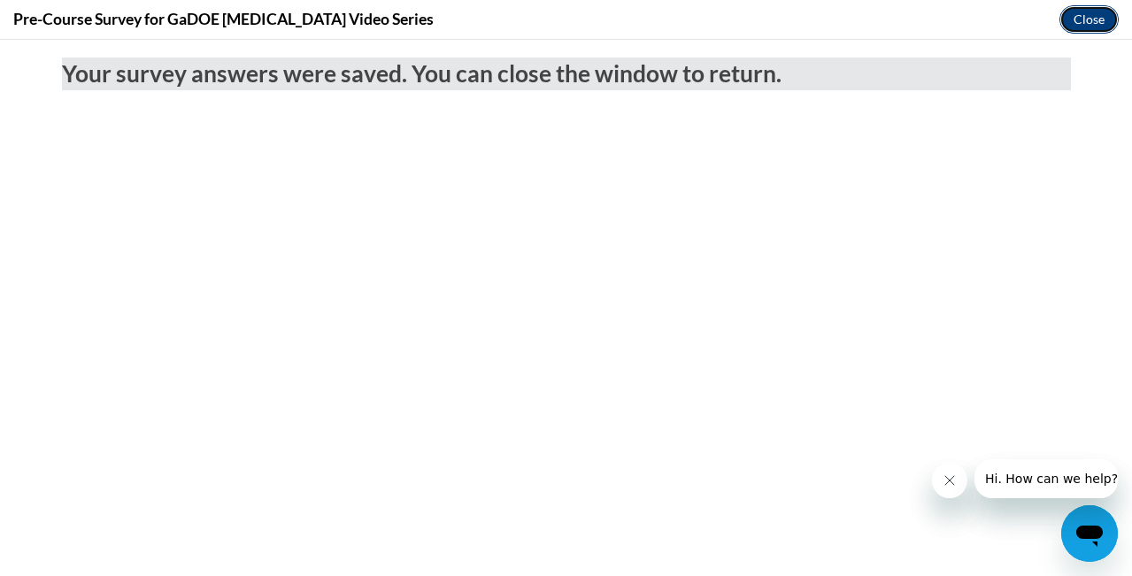
click at [1092, 25] on button "Close" at bounding box center [1089, 19] width 59 height 28
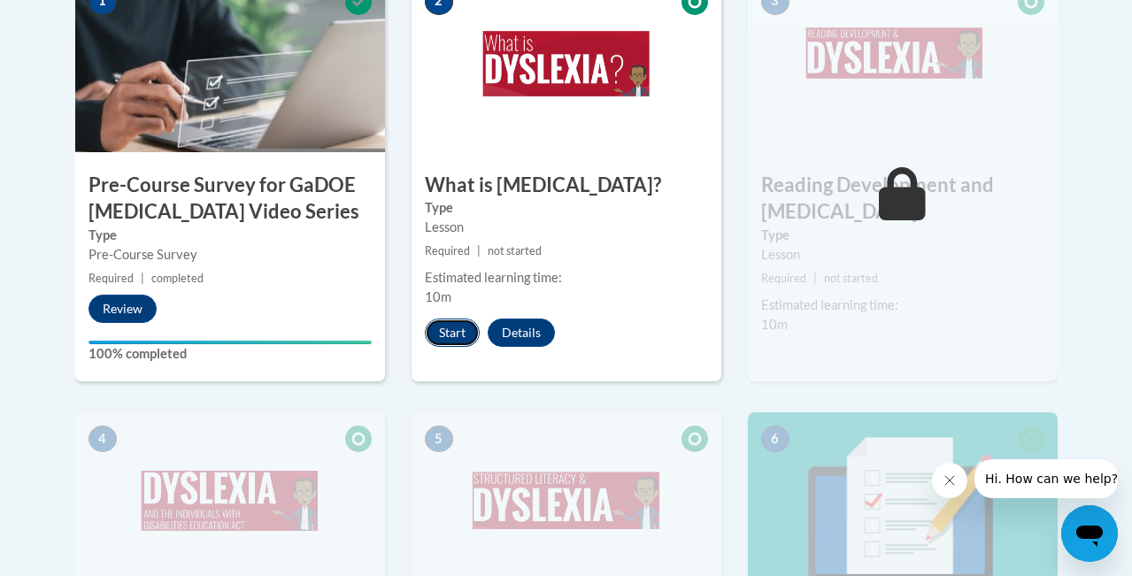
click at [438, 337] on button "Start" at bounding box center [452, 333] width 55 height 28
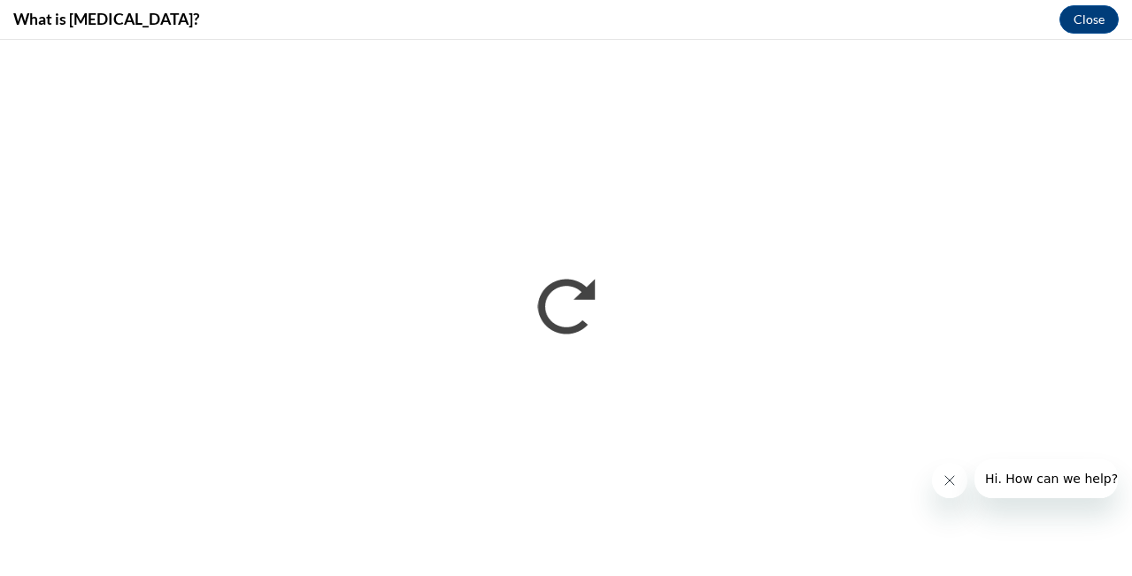
click at [1002, 475] on span "Hi. How can we help?" at bounding box center [1051, 479] width 133 height 14
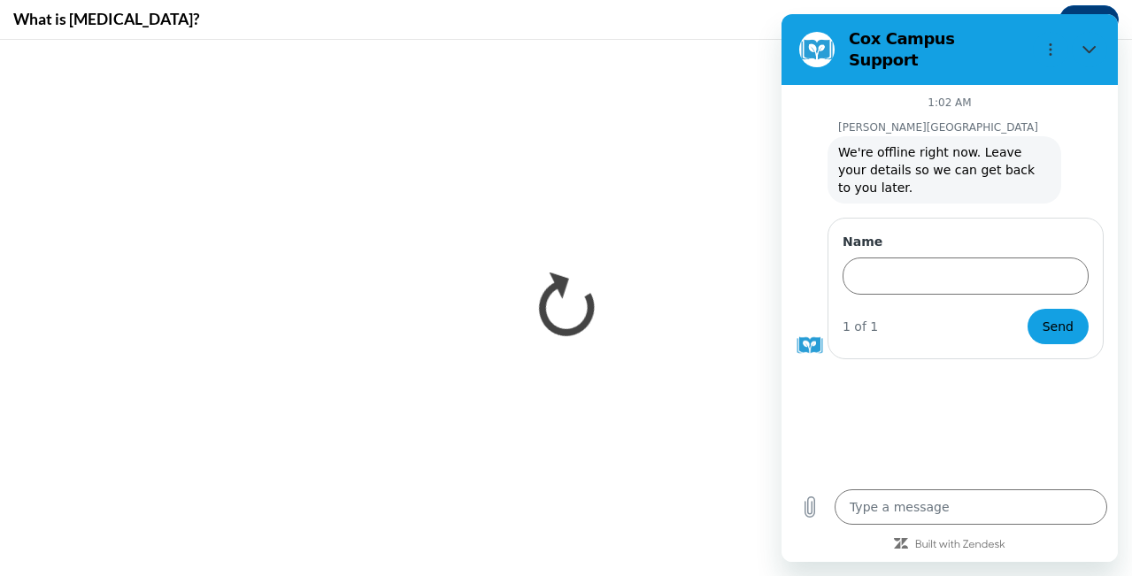
click at [1093, 60] on section "Cox Campus Support" at bounding box center [950, 49] width 336 height 71
click at [1087, 48] on icon "Close" at bounding box center [1090, 49] width 14 height 14
type textarea "x"
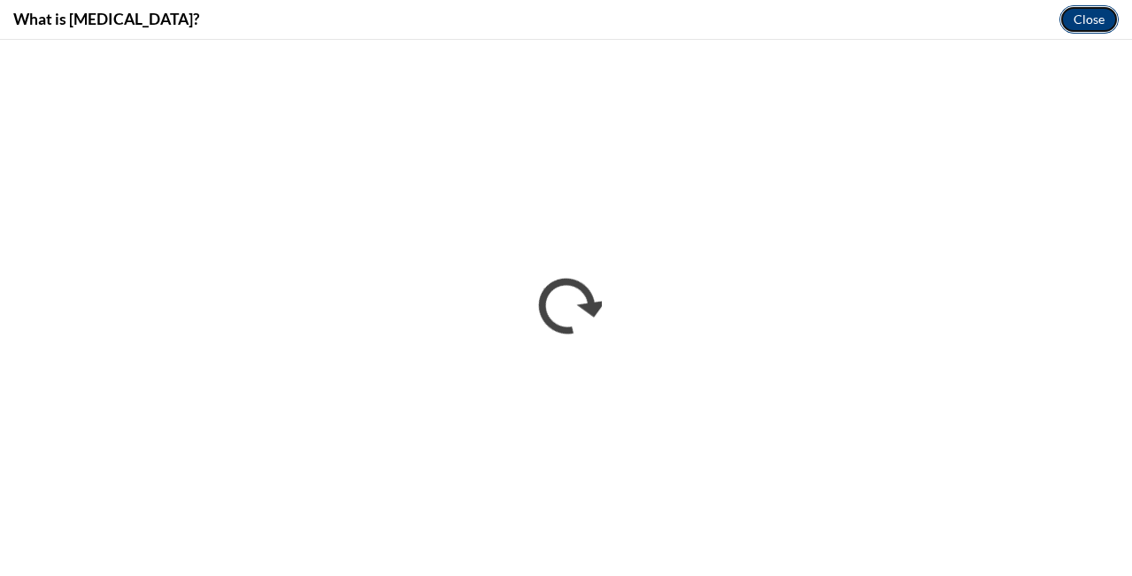
click at [1087, 20] on button "Close" at bounding box center [1089, 19] width 59 height 28
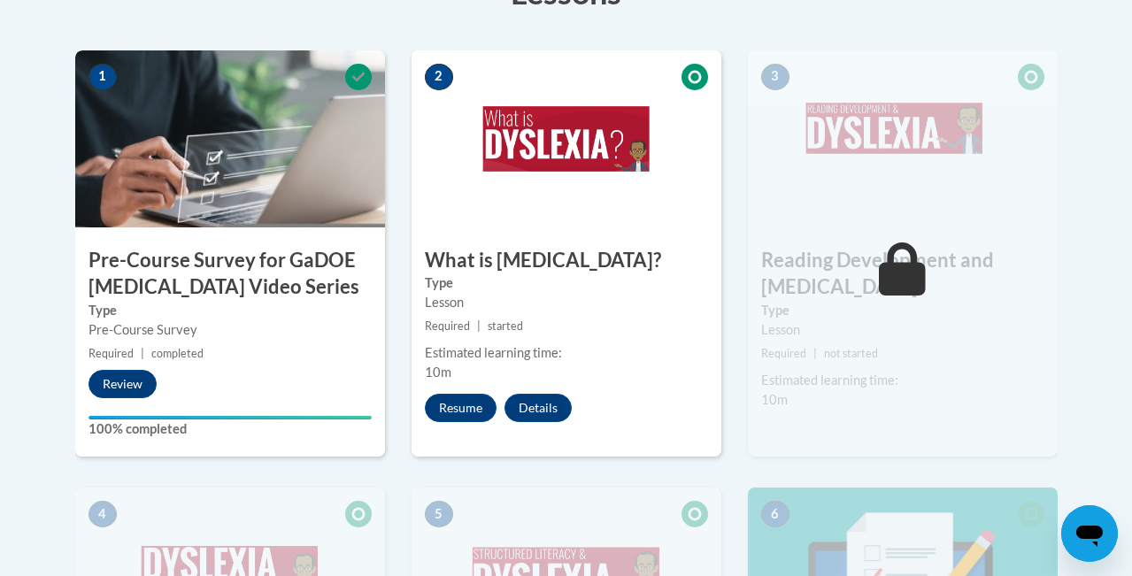
scroll to position [581, 0]
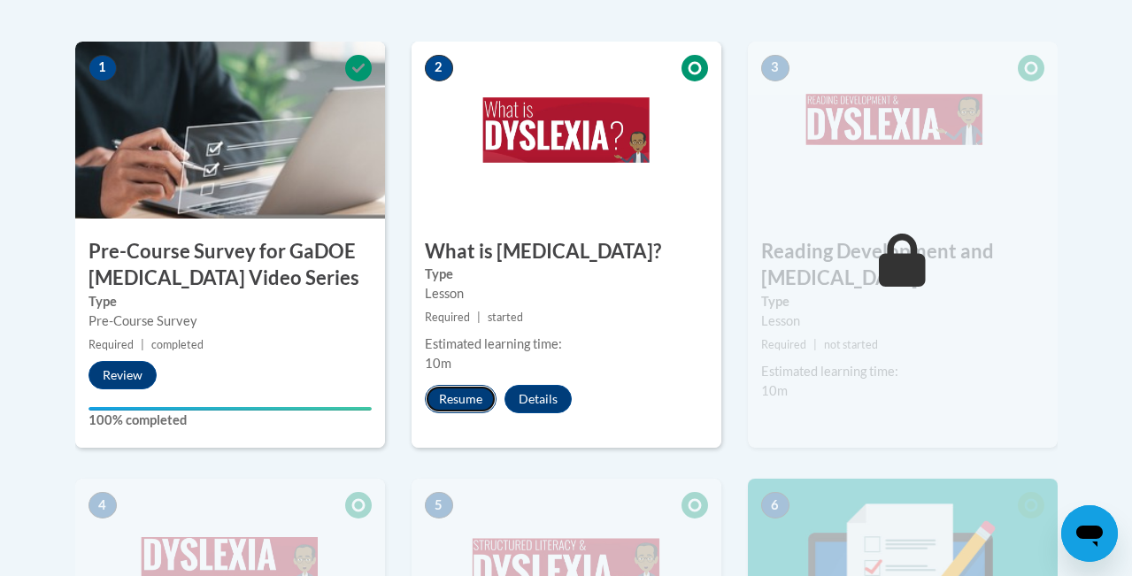
click at [467, 400] on button "Resume" at bounding box center [461, 399] width 72 height 28
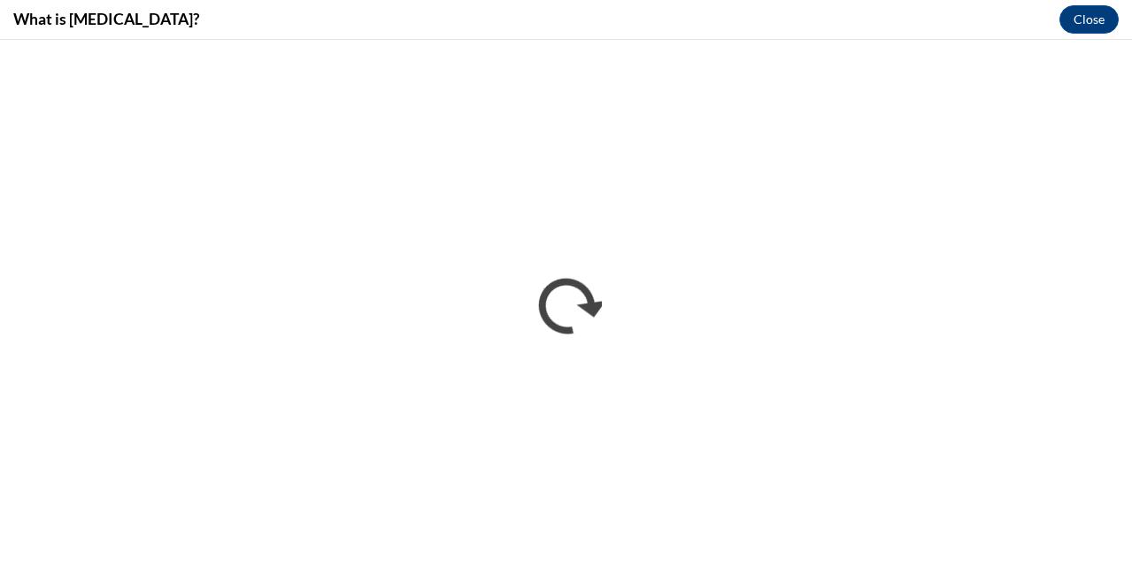
scroll to position [0, 0]
